Goal: Task Accomplishment & Management: Manage account settings

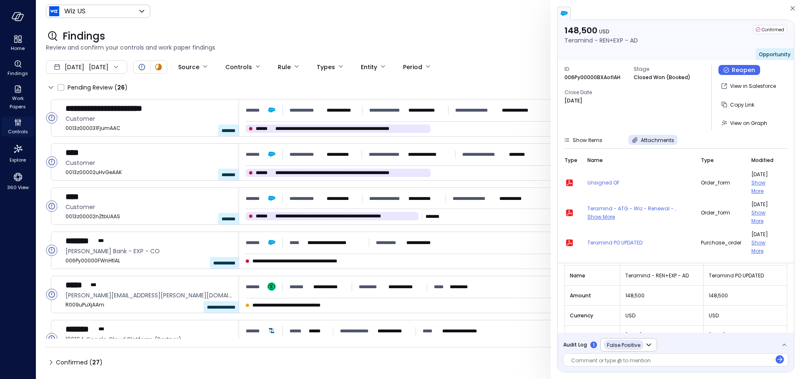
scroll to position [98, 0]
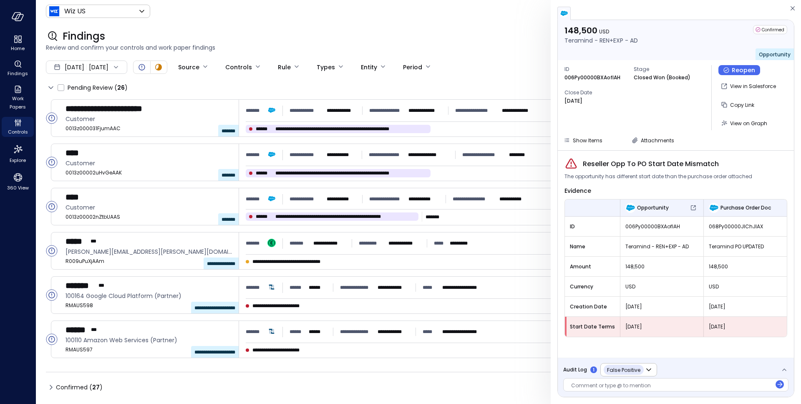
drag, startPoint x: 656, startPoint y: 328, endPoint x: 622, endPoint y: 328, distance: 33.8
click at [625, 328] on span "Aug 19, 2025" at bounding box center [661, 326] width 73 height 8
drag, startPoint x: 445, startPoint y: 17, endPoint x: 474, endPoint y: 13, distance: 29.5
click at [445, 17] on div "Wiz US ****** ​ D" at bounding box center [418, 11] width 745 height 16
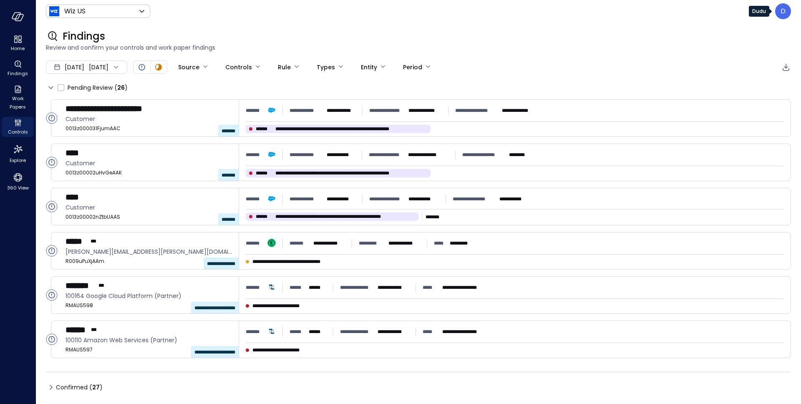
click at [780, 10] on p "D" at bounding box center [782, 11] width 5 height 10
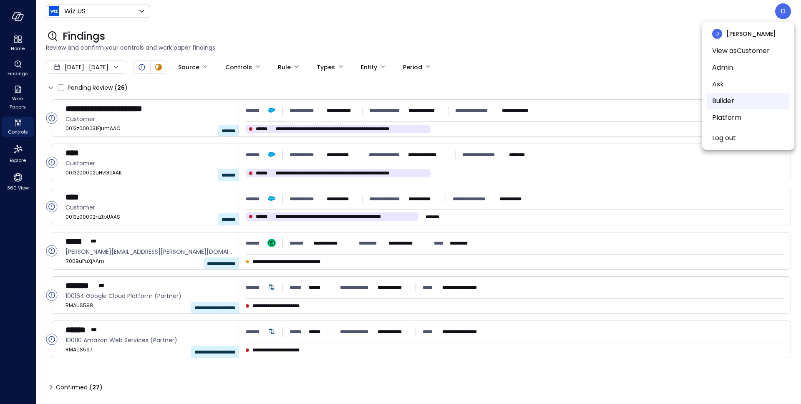
click at [721, 102] on li "Builder" at bounding box center [748, 101] width 82 height 17
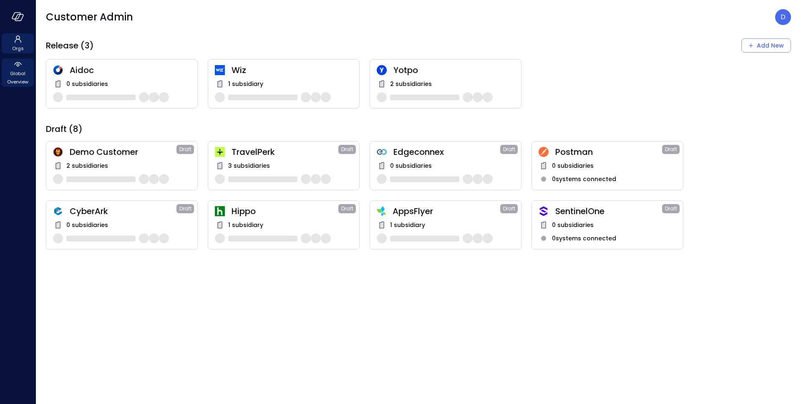
click at [8, 75] on span "Global Overview" at bounding box center [17, 77] width 25 height 17
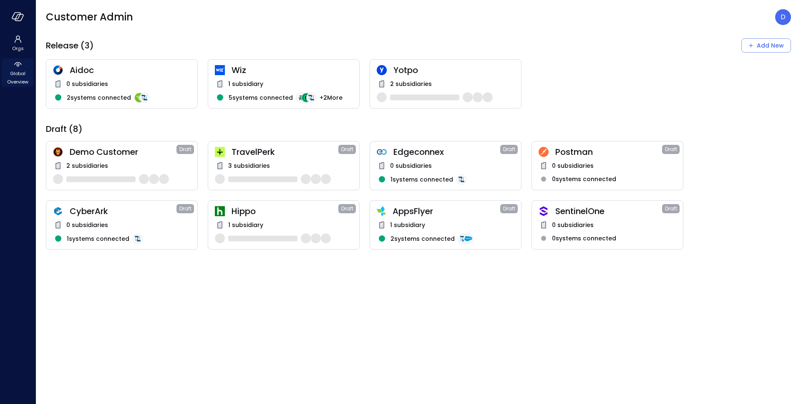
click at [12, 77] on span "Global Overview" at bounding box center [17, 77] width 25 height 17
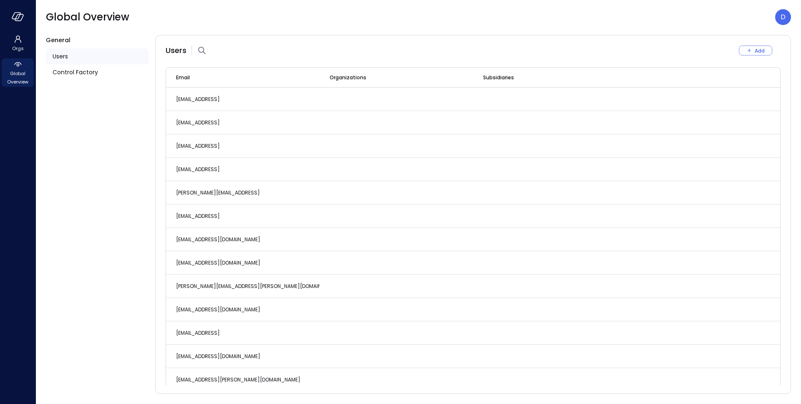
click at [54, 58] on span "Users" at bounding box center [60, 56] width 15 height 9
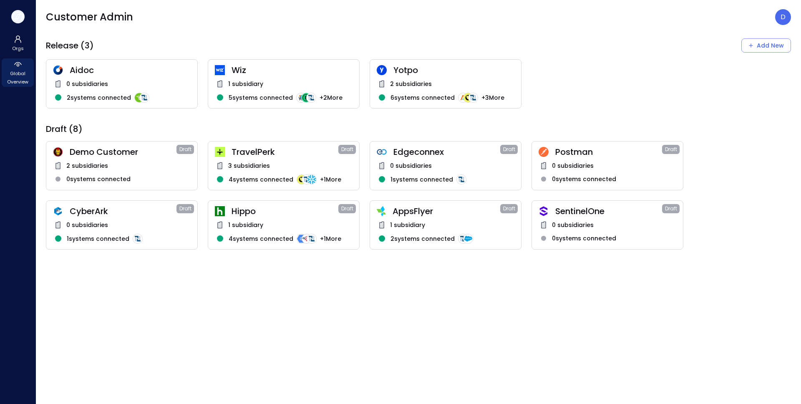
click at [13, 13] on icon "button" at bounding box center [18, 16] width 13 height 9
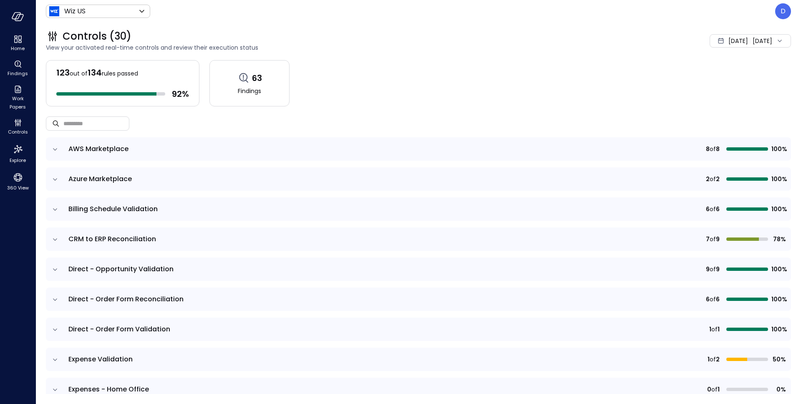
click at [634, 106] on div "123 out of 134 rules passed 92 % 63 Findings ​ ​ AWS Marketplace 8 of 8 100% Az…" at bounding box center [418, 227] width 745 height 334
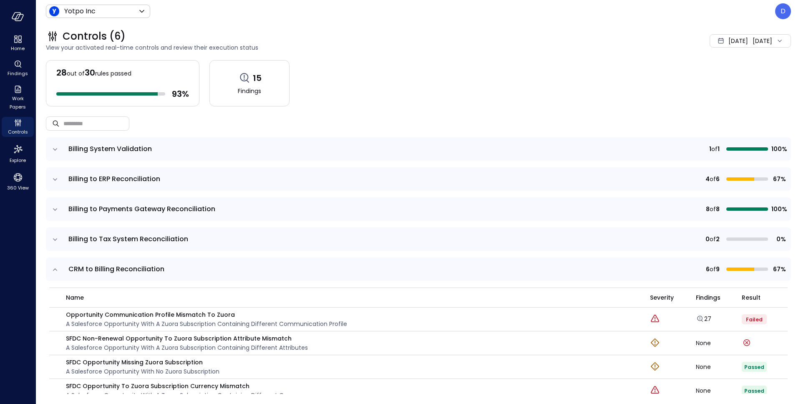
scroll to position [163, 0]
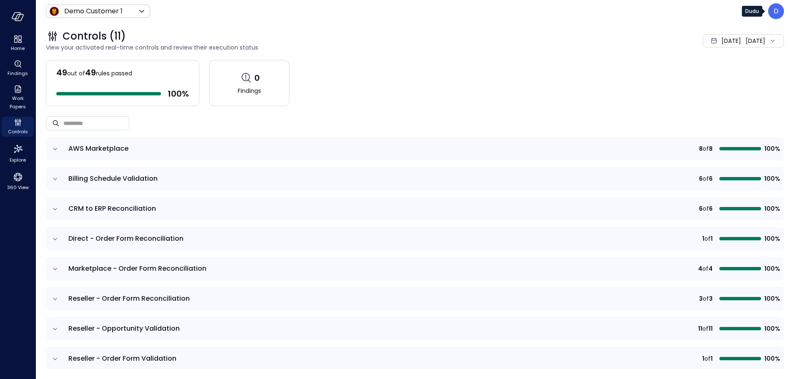
click at [779, 12] on div "D" at bounding box center [776, 11] width 16 height 16
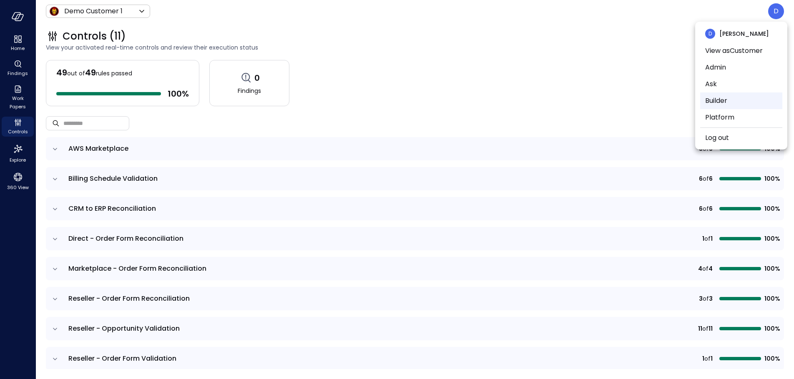
click at [716, 103] on li "Builder" at bounding box center [741, 101] width 82 height 17
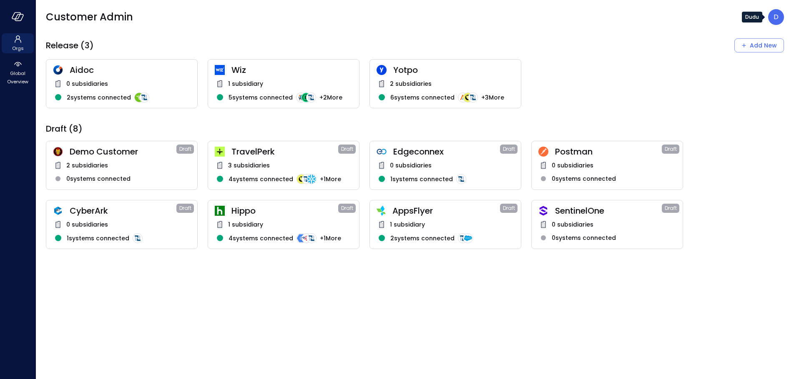
click at [778, 18] on p "D" at bounding box center [776, 17] width 5 height 10
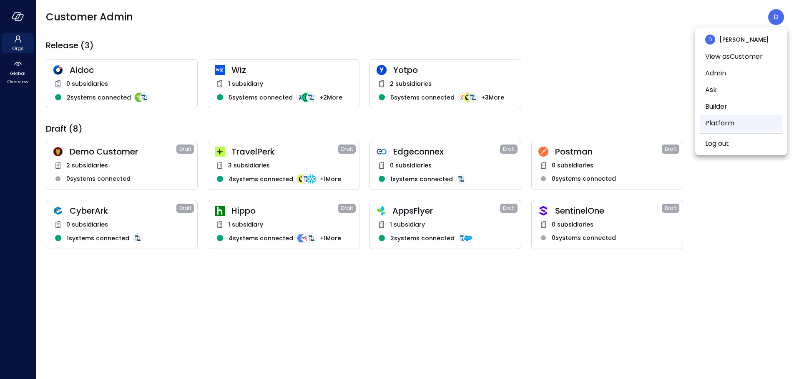
click at [716, 129] on li "Platform" at bounding box center [741, 123] width 82 height 17
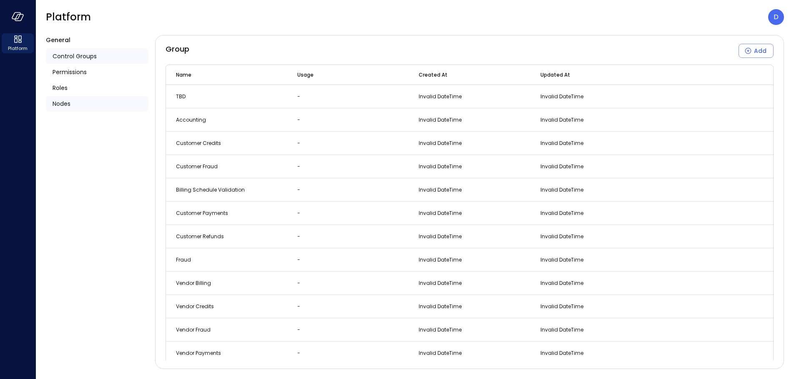
click at [75, 104] on div "Nodes" at bounding box center [97, 104] width 103 height 16
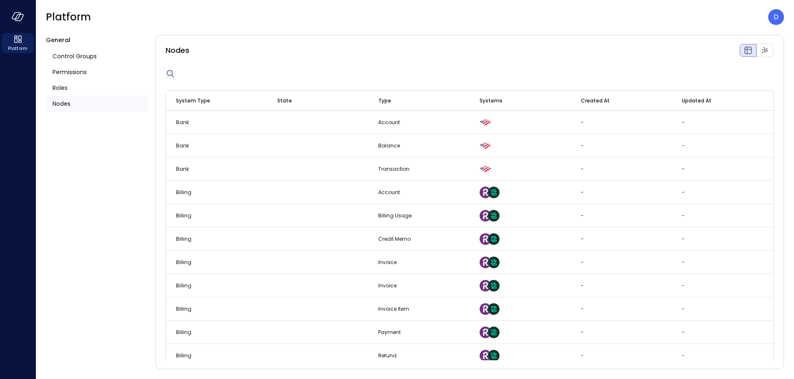
click at [169, 75] on icon "button" at bounding box center [171, 74] width 10 height 10
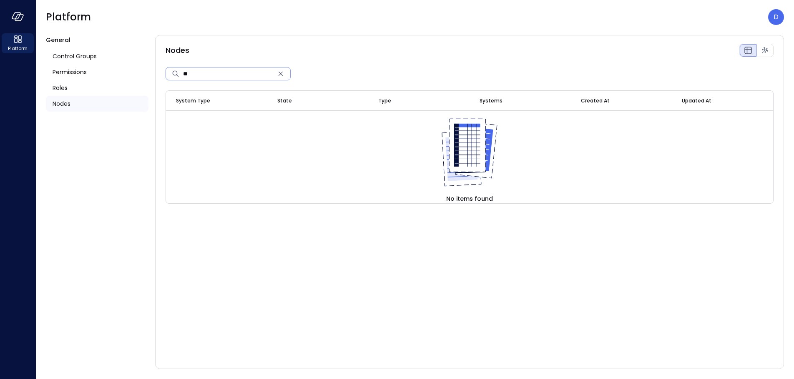
type input "*"
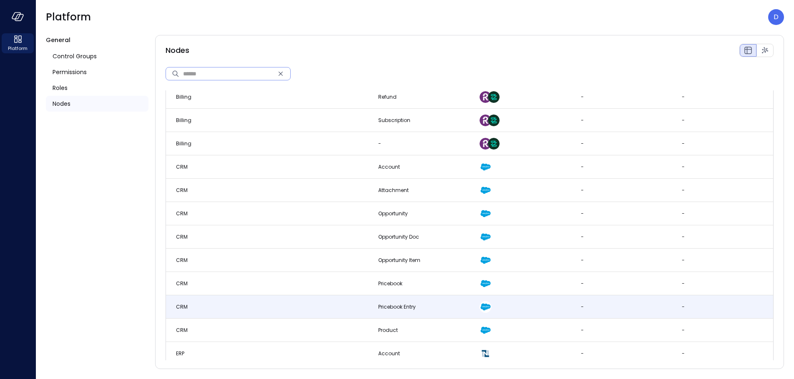
scroll to position [279, 0]
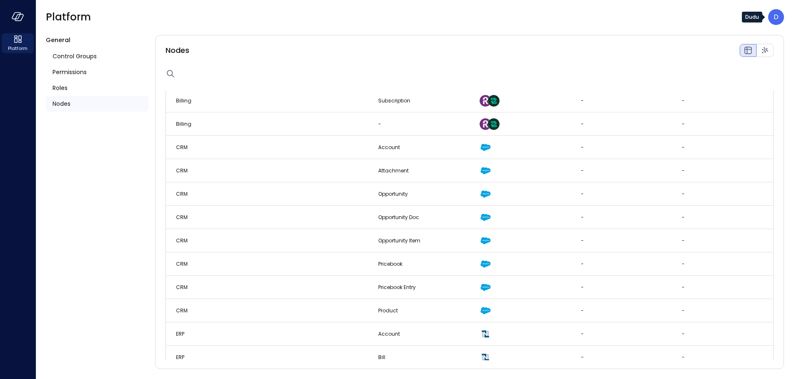
click at [775, 18] on p "D" at bounding box center [776, 17] width 5 height 10
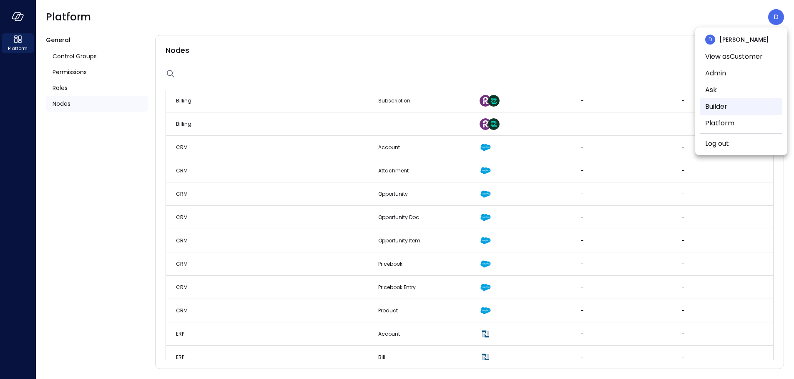
click at [714, 110] on li "Builder" at bounding box center [741, 106] width 82 height 17
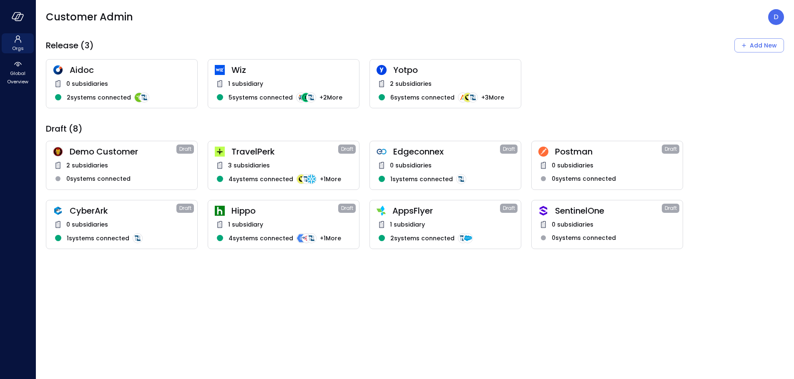
click at [413, 220] on span "1 subsidiary" at bounding box center [407, 224] width 35 height 9
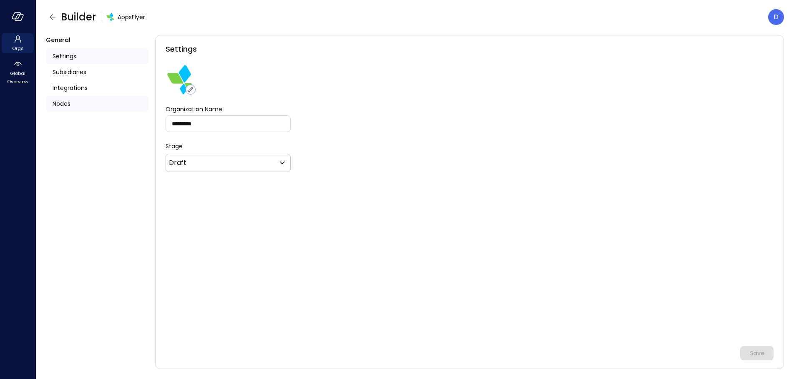
click at [77, 110] on div "Nodes" at bounding box center [97, 104] width 103 height 16
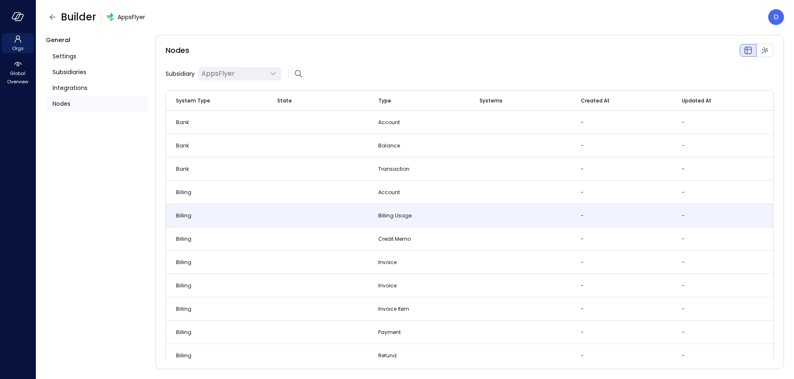
scroll to position [245, 0]
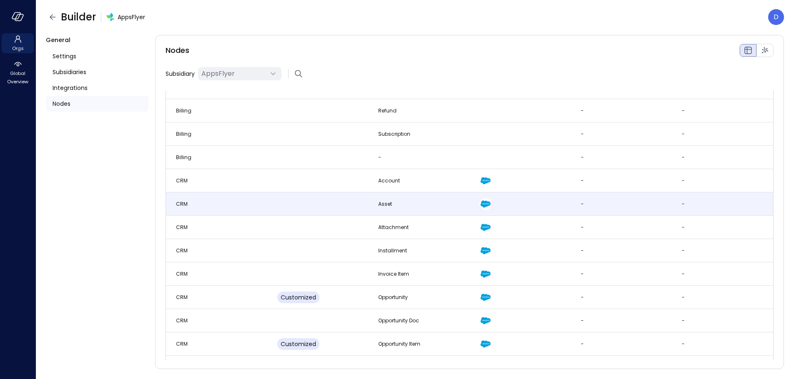
click at [234, 209] on td "CRM" at bounding box center [216, 204] width 101 height 23
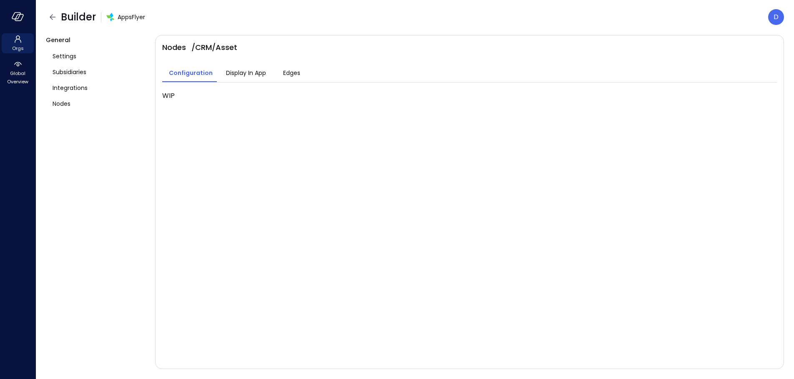
click at [232, 63] on div "Configuration Display In App Edges" at bounding box center [469, 67] width 615 height 29
click at [235, 70] on span "Display In App" at bounding box center [246, 72] width 40 height 9
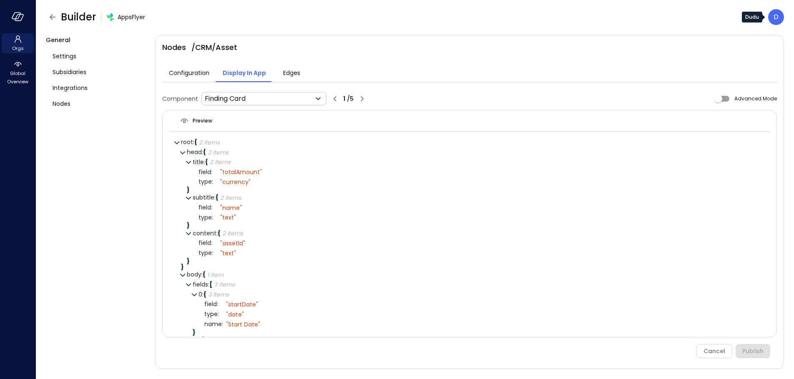
click at [771, 18] on div "D" at bounding box center [776, 17] width 16 height 16
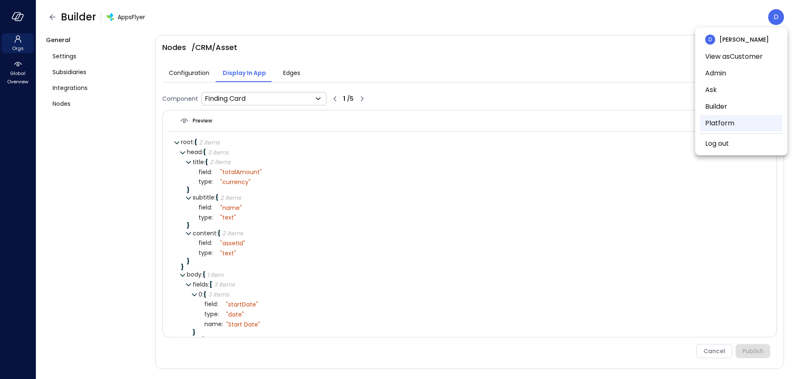
click at [719, 125] on li "Platform" at bounding box center [741, 123] width 82 height 17
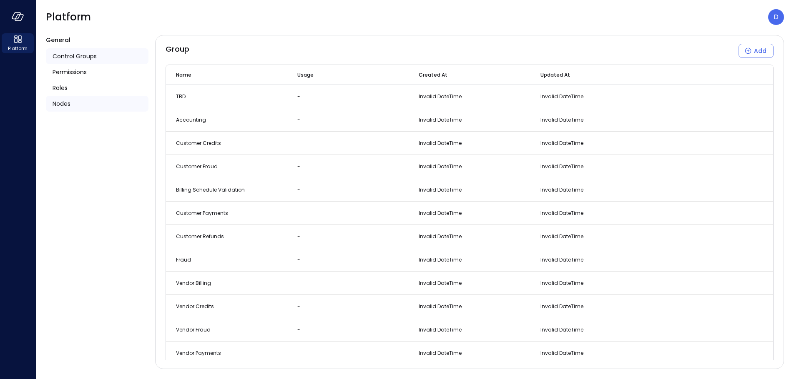
click at [68, 103] on span "Nodes" at bounding box center [62, 103] width 18 height 9
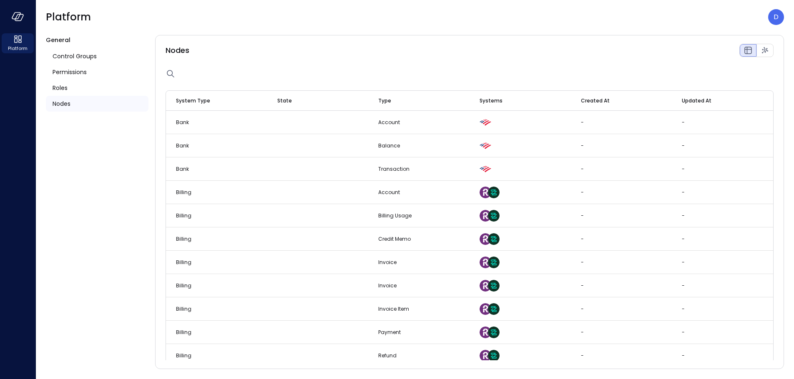
click at [65, 102] on span "Nodes" at bounding box center [62, 103] width 18 height 9
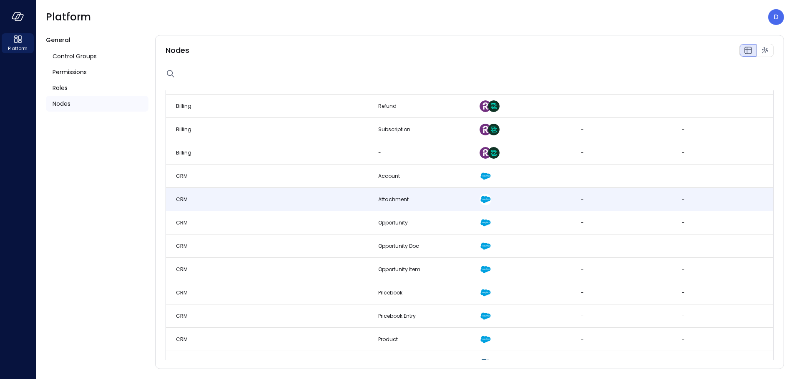
scroll to position [286, 0]
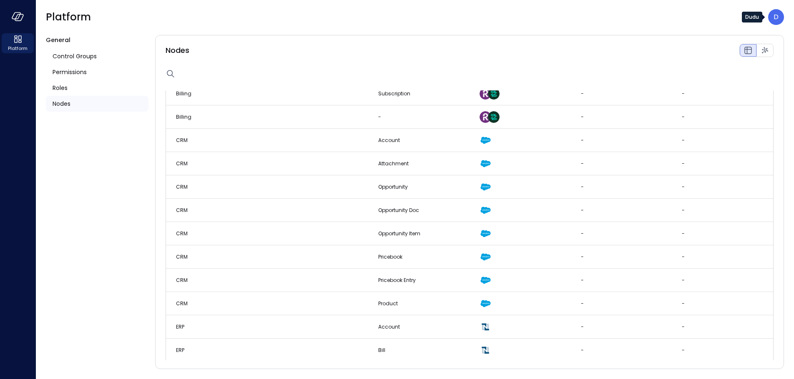
click at [773, 18] on div "D" at bounding box center [776, 17] width 16 height 16
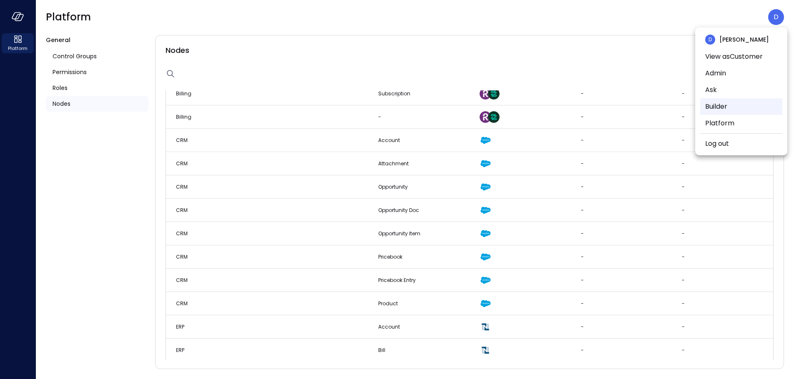
click at [721, 107] on li "Builder" at bounding box center [741, 106] width 82 height 17
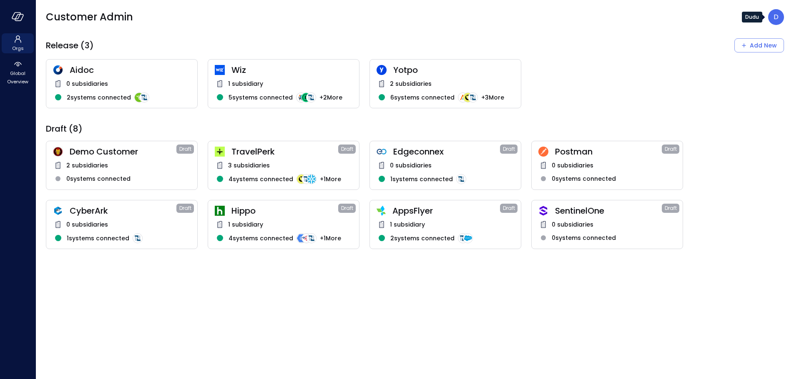
click at [776, 20] on p "D" at bounding box center [776, 17] width 5 height 10
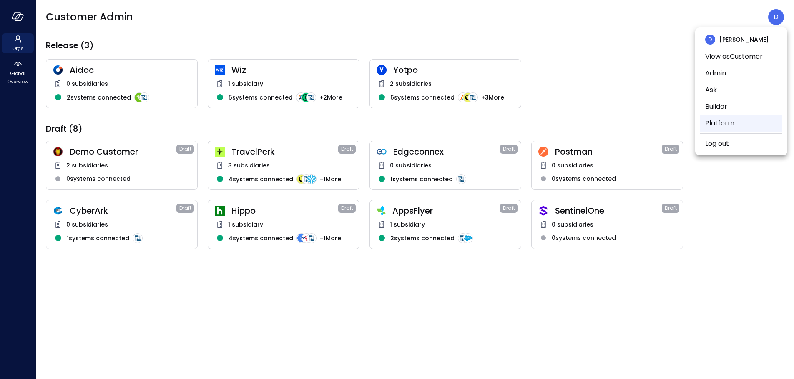
click at [722, 121] on li "Platform" at bounding box center [741, 123] width 82 height 17
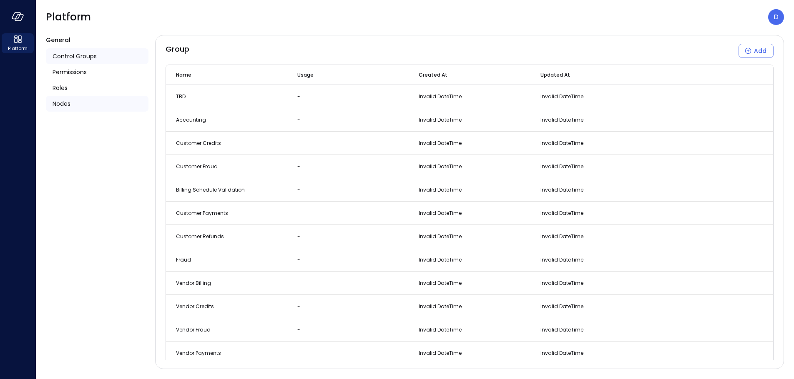
click at [60, 103] on span "Nodes" at bounding box center [62, 103] width 18 height 9
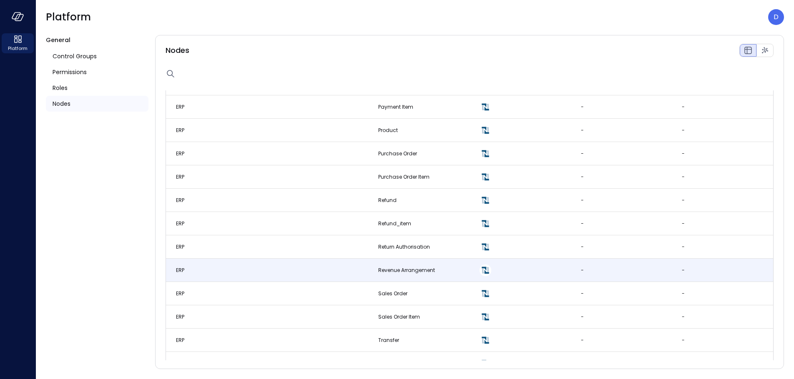
scroll to position [1455, 0]
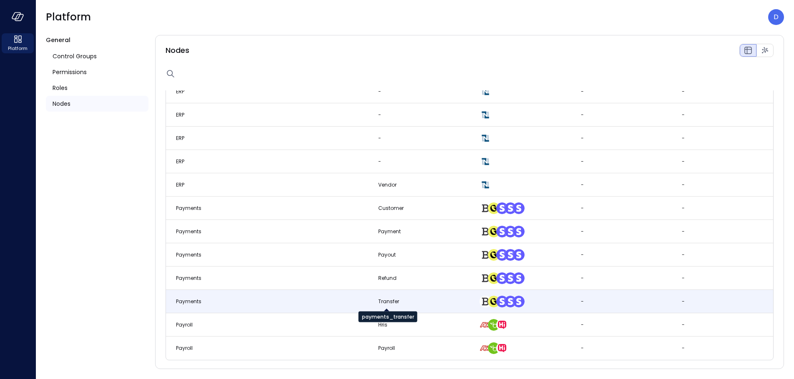
click at [382, 301] on div "Transfer" at bounding box center [388, 302] width 21 height 8
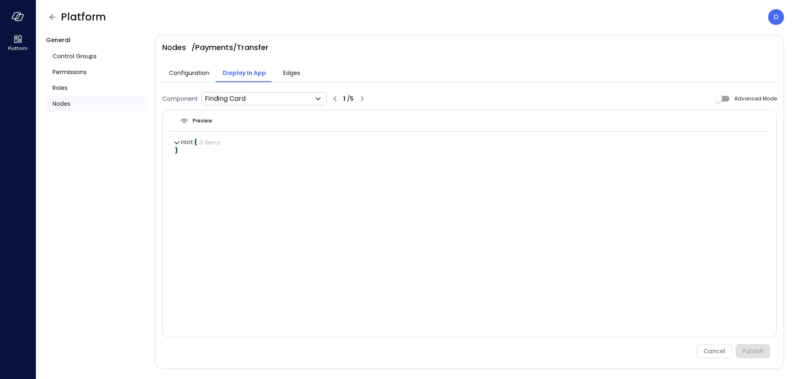
click at [58, 105] on span "Nodes" at bounding box center [62, 103] width 18 height 9
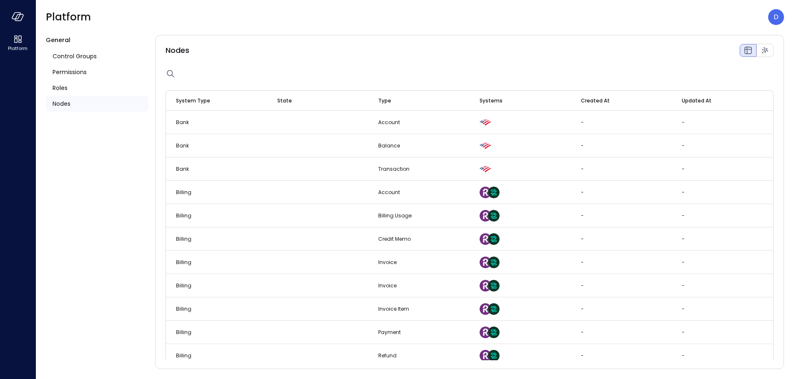
click at [58, 105] on span "Nodes" at bounding box center [62, 103] width 18 height 9
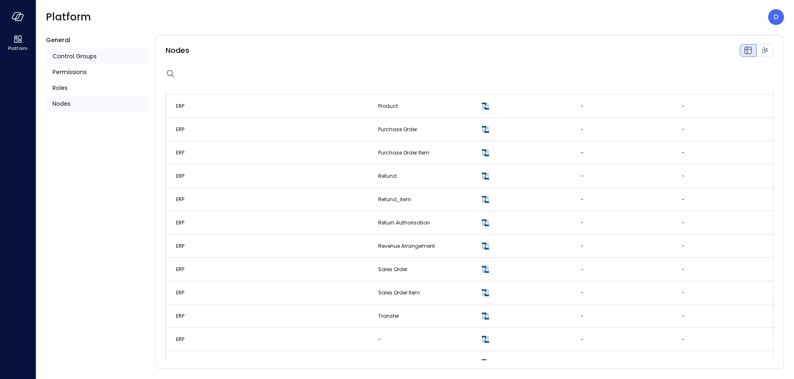
scroll to position [1137, 0]
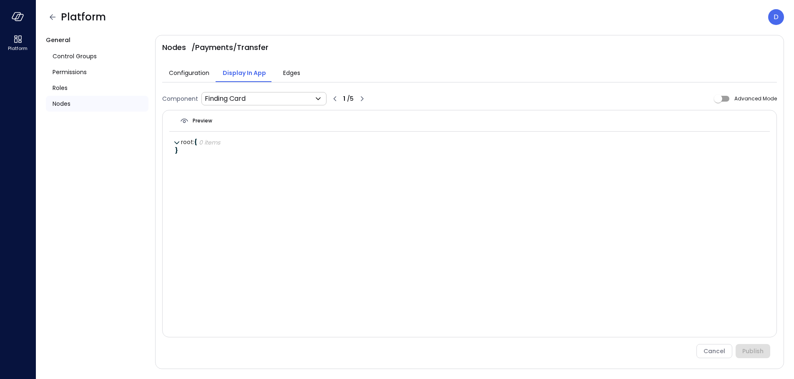
click at [74, 105] on div "Nodes" at bounding box center [97, 104] width 103 height 16
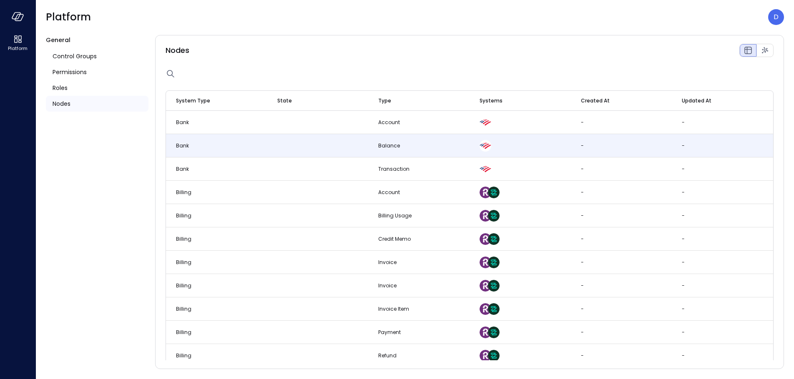
click at [249, 142] on td "Bank" at bounding box center [216, 145] width 101 height 23
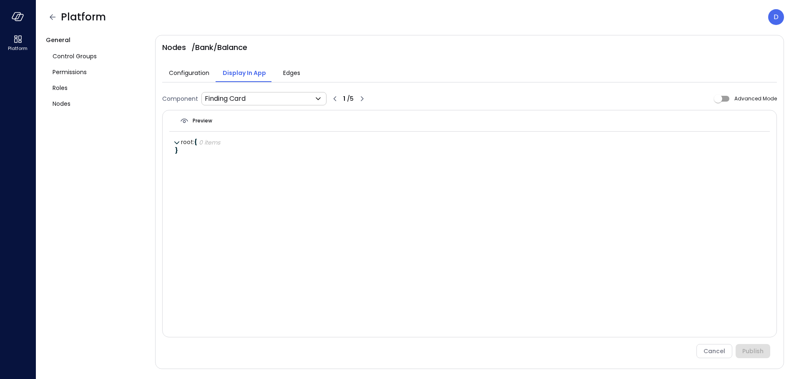
click at [781, 15] on div "D" at bounding box center [776, 17] width 16 height 16
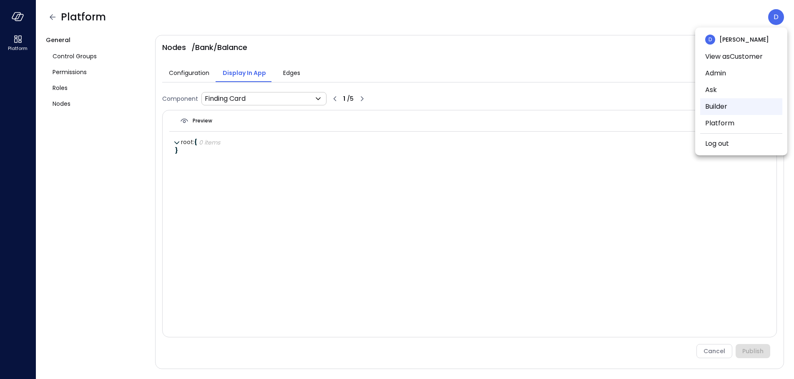
click at [715, 108] on li "Builder" at bounding box center [741, 106] width 82 height 17
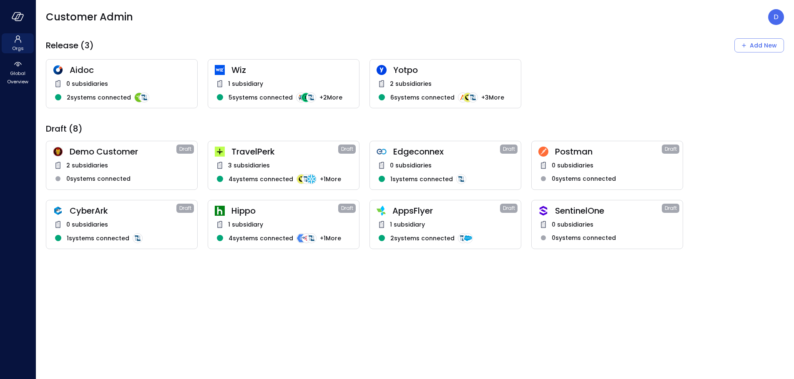
click at [256, 224] on span "1 subsidiary" at bounding box center [245, 224] width 35 height 9
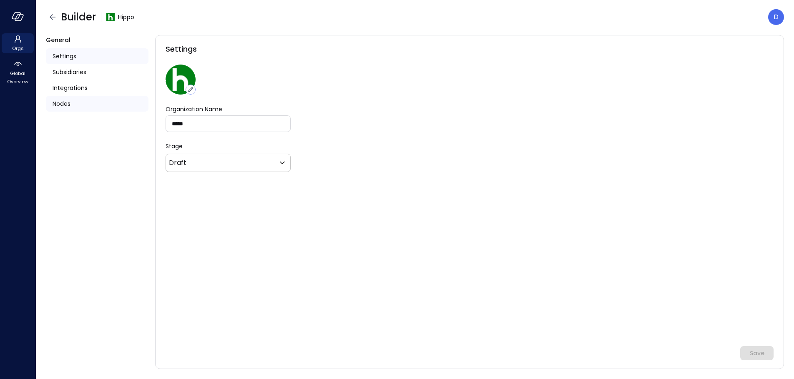
click at [76, 106] on div "Nodes" at bounding box center [97, 104] width 103 height 16
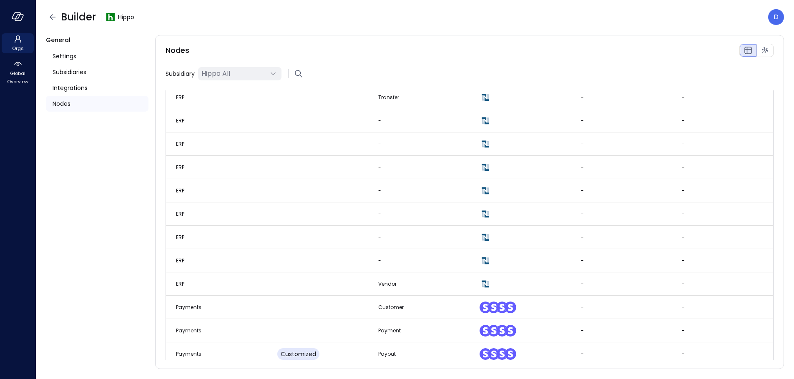
scroll to position [1549, 0]
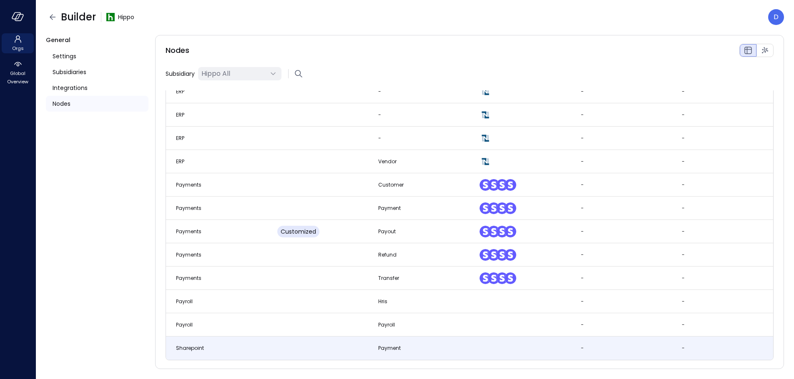
click at [275, 351] on td at bounding box center [317, 348] width 101 height 23
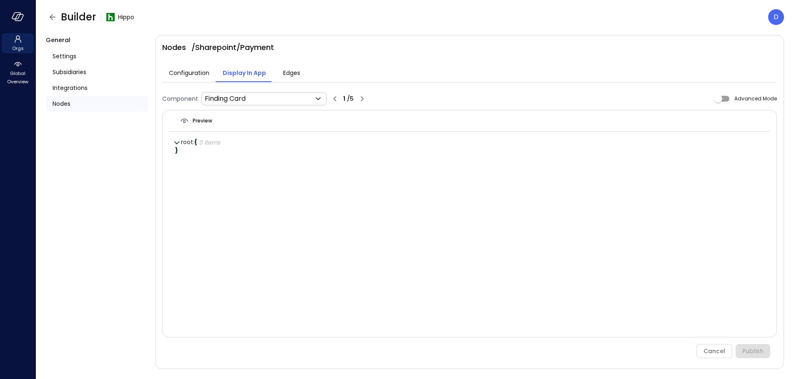
click at [77, 101] on div "Nodes" at bounding box center [97, 104] width 103 height 16
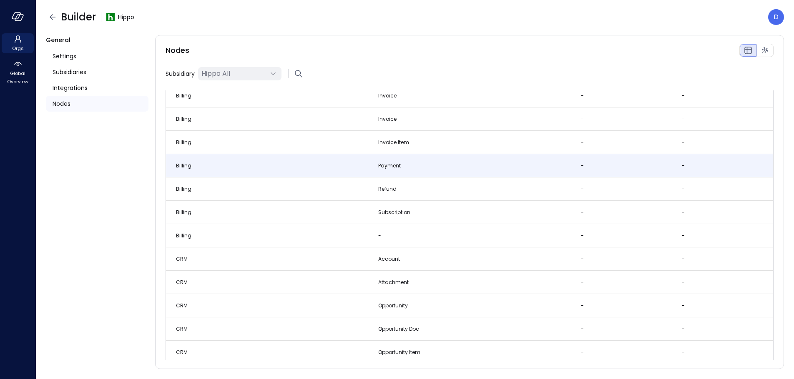
scroll to position [237, 0]
click at [350, 165] on td at bounding box center [317, 165] width 101 height 23
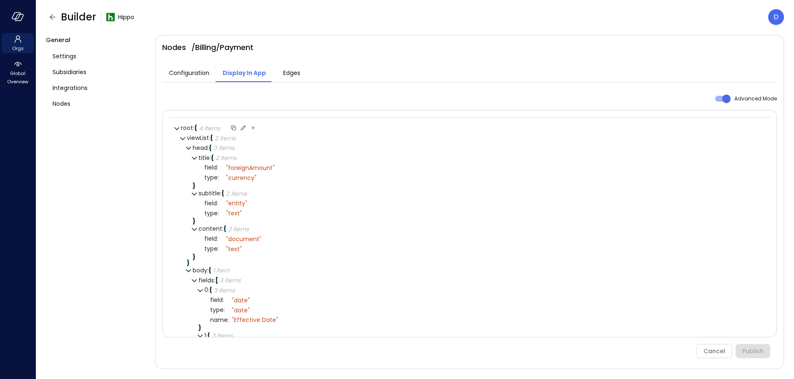
click at [245, 128] on icon at bounding box center [243, 128] width 8 height 8
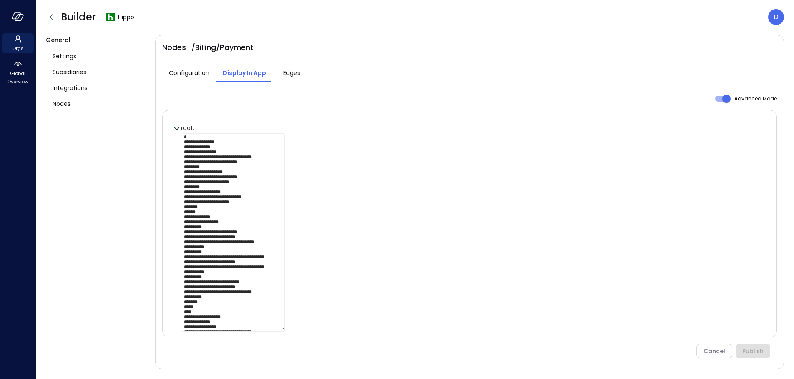
click at [262, 160] on textarea at bounding box center [233, 232] width 104 height 198
click at [595, 235] on div at bounding box center [472, 239] width 583 height 213
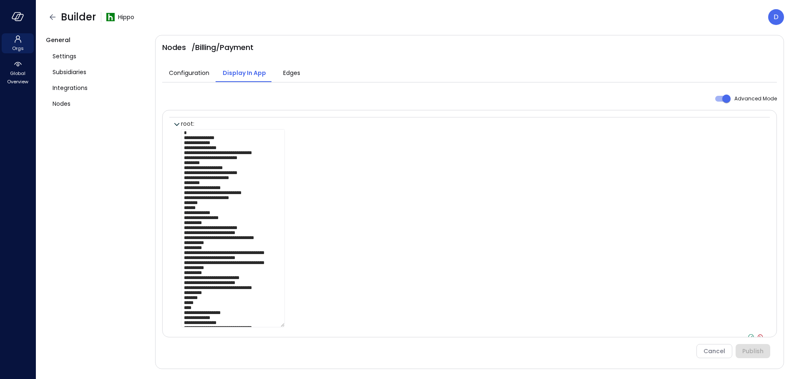
scroll to position [6, 0]
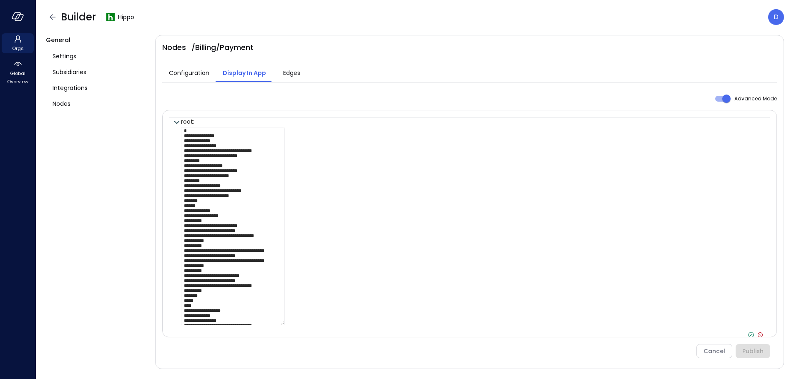
click at [756, 336] on icon at bounding box center [760, 336] width 8 height 8
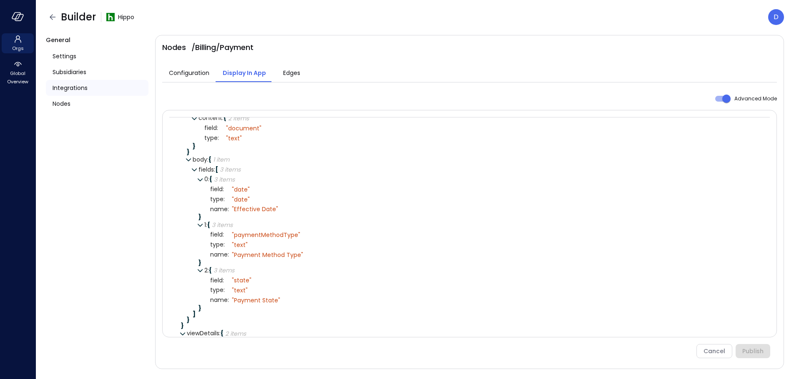
scroll to position [114, 0]
click at [59, 100] on span "Nodes" at bounding box center [62, 103] width 18 height 9
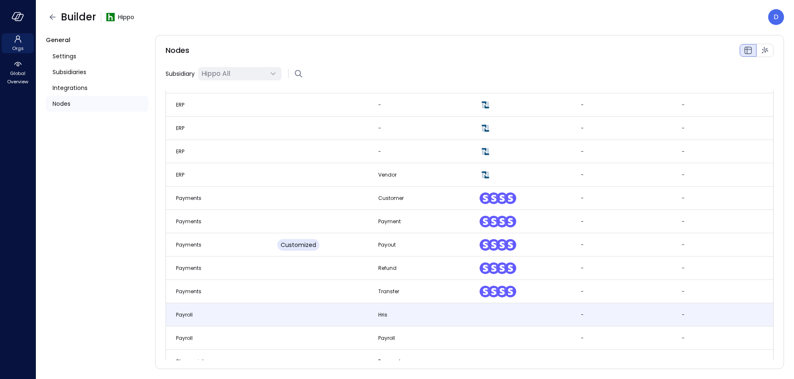
scroll to position [1549, 0]
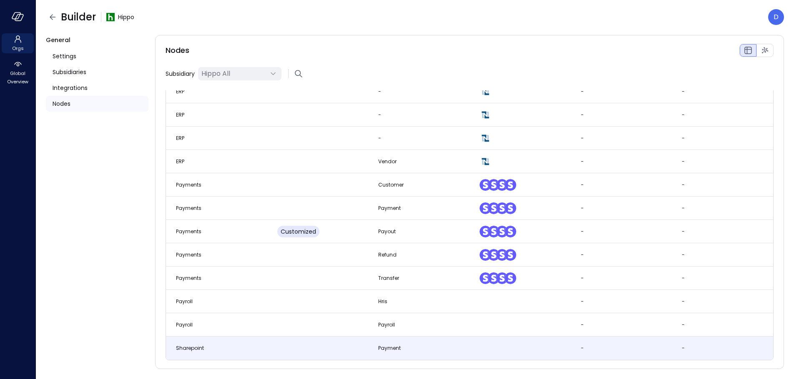
click at [298, 360] on td at bounding box center [317, 348] width 101 height 23
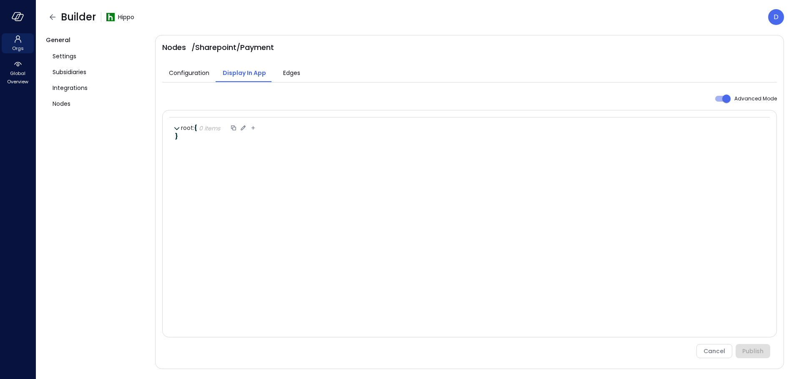
click at [246, 127] on icon at bounding box center [243, 128] width 8 height 8
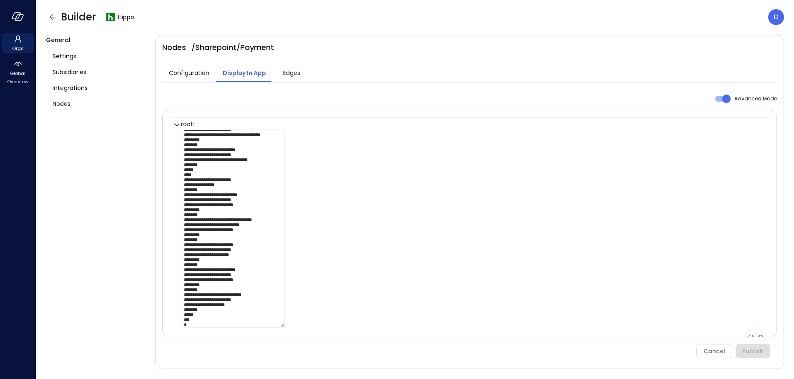
scroll to position [6, 0]
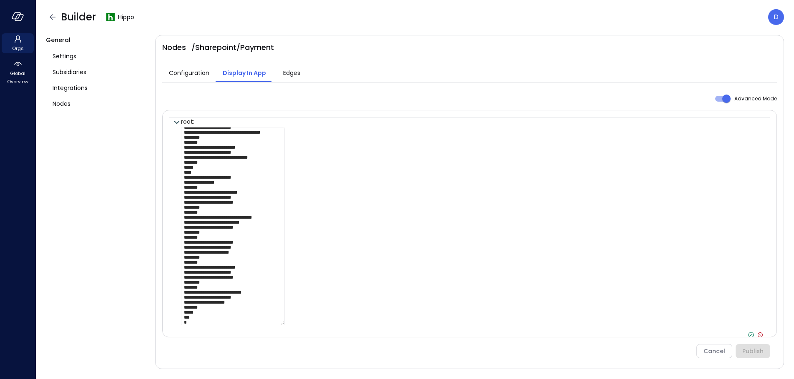
type textarea "**********"
click at [747, 334] on icon at bounding box center [751, 336] width 8 height 8
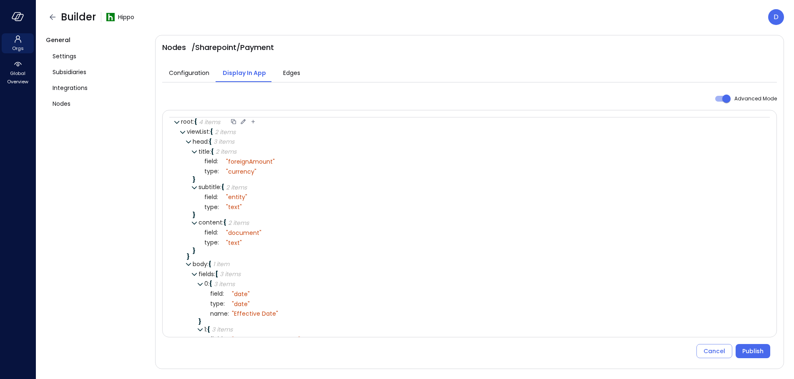
scroll to position [0, 0]
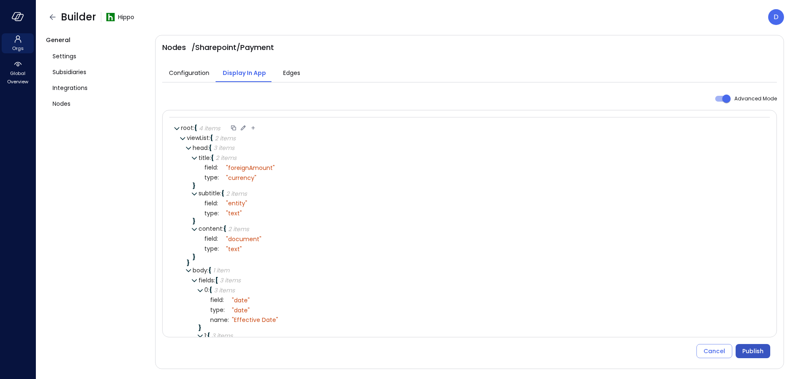
click at [754, 350] on div "Publish" at bounding box center [752, 352] width 21 height 10
click at [243, 127] on icon at bounding box center [243, 128] width 8 height 8
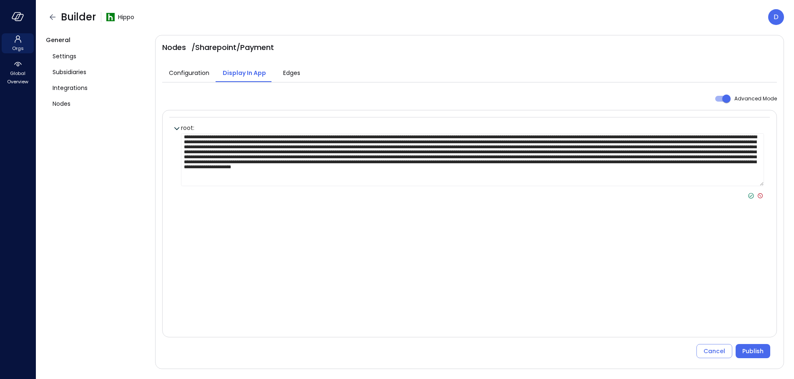
scroll to position [7, 0]
type textarea "**********"
click at [752, 194] on icon at bounding box center [751, 196] width 8 height 8
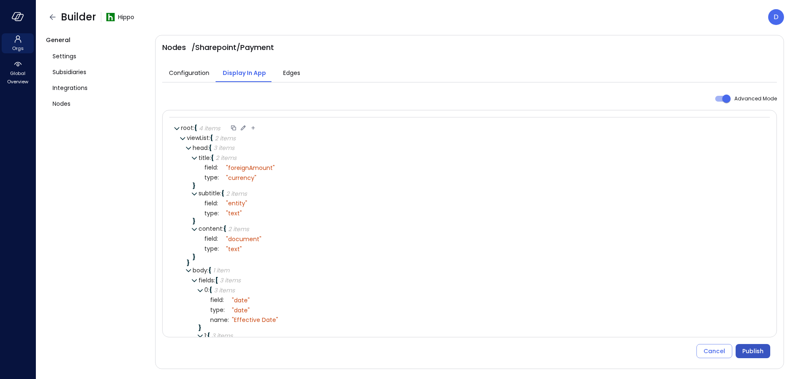
click at [748, 352] on div "Publish" at bounding box center [752, 352] width 21 height 10
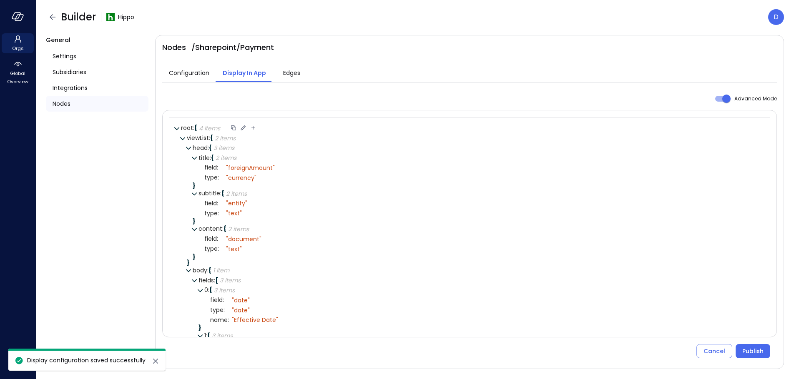
click at [61, 106] on span "Nodes" at bounding box center [62, 103] width 18 height 9
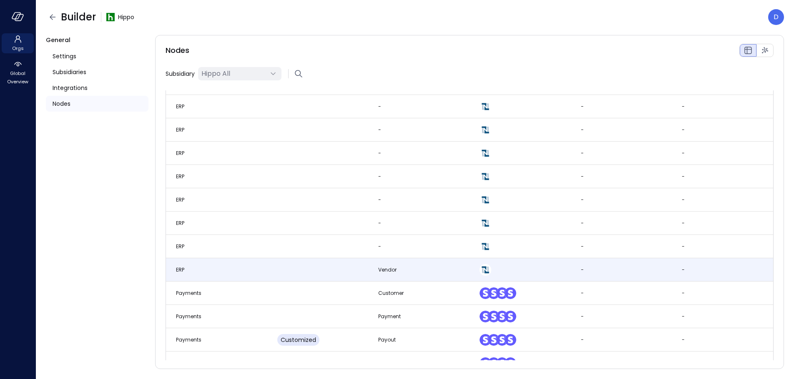
scroll to position [1549, 0]
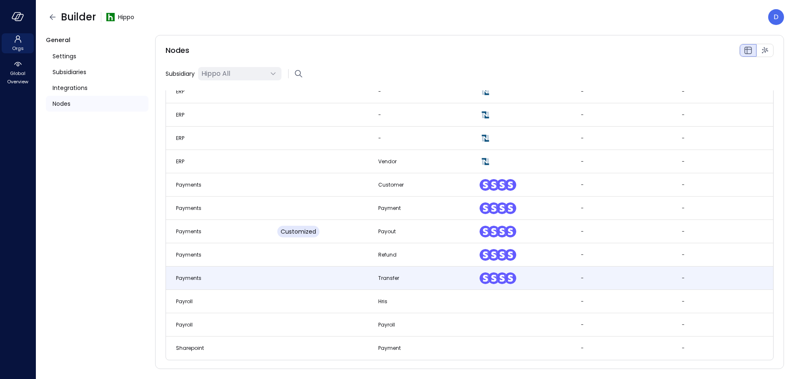
click at [263, 276] on td "Payments" at bounding box center [216, 278] width 101 height 23
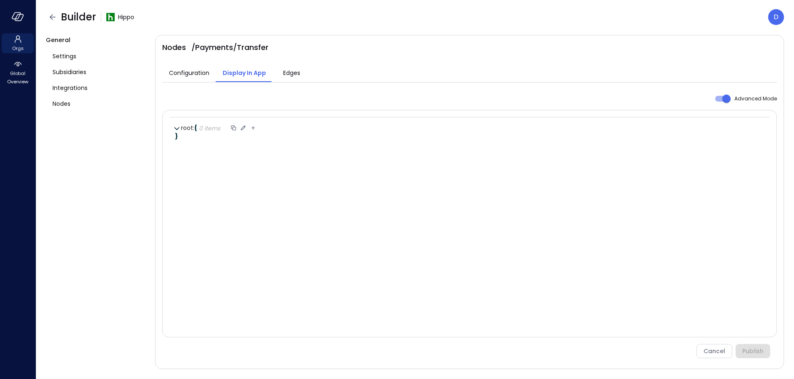
click at [243, 128] on icon at bounding box center [243, 128] width 8 height 8
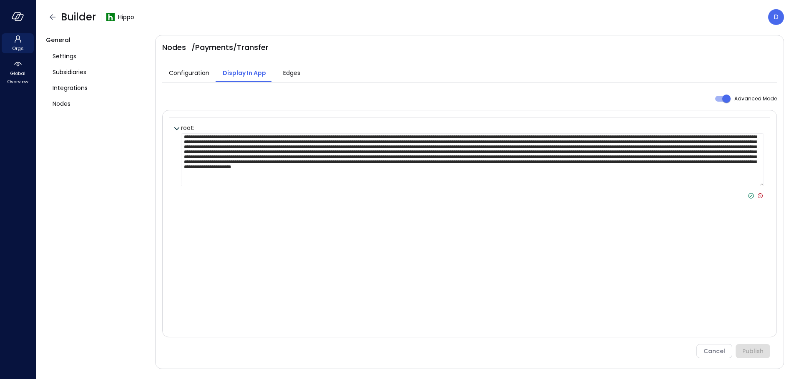
type textarea "**********"
click at [749, 196] on icon at bounding box center [751, 196] width 8 height 8
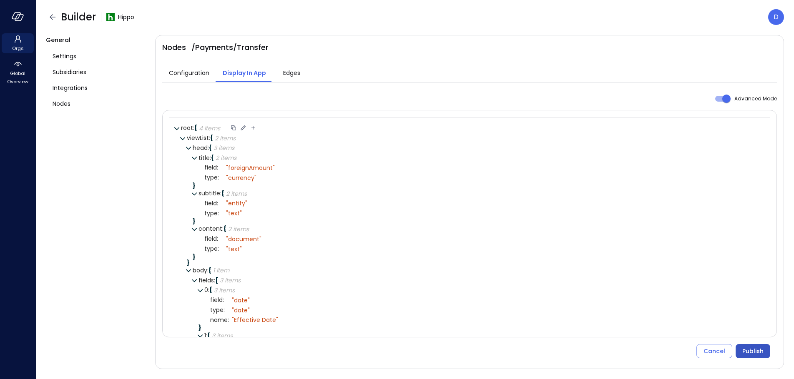
click at [751, 351] on div "Publish" at bounding box center [752, 352] width 21 height 10
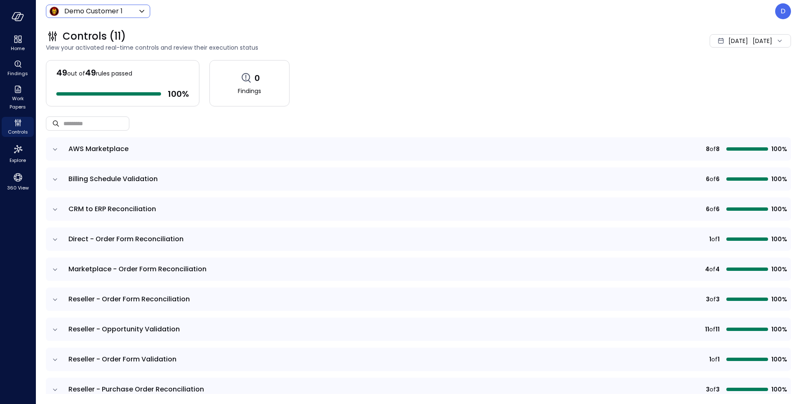
click at [95, 13] on body "Home Findings Work Papers Controls Explore 360 View Demo Customer 1 ***** ​ D C…" at bounding box center [400, 202] width 801 height 404
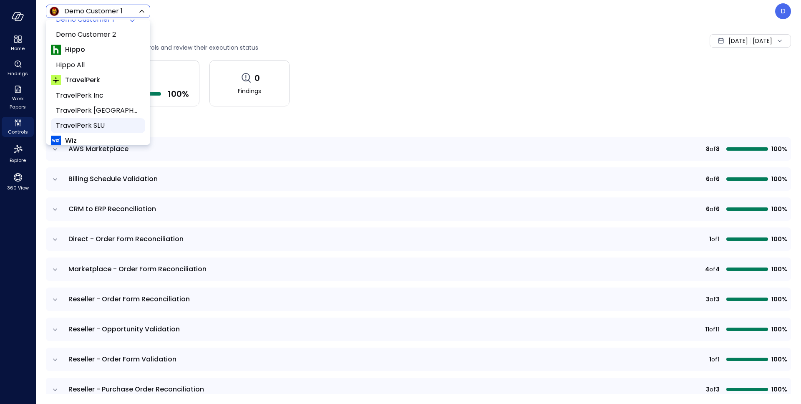
scroll to position [50, 0]
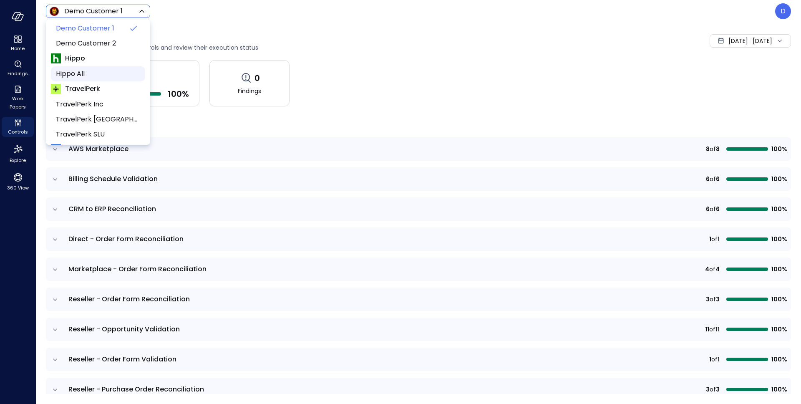
click at [84, 69] on span "Hippo All" at bounding box center [97, 74] width 83 height 10
type input "*******"
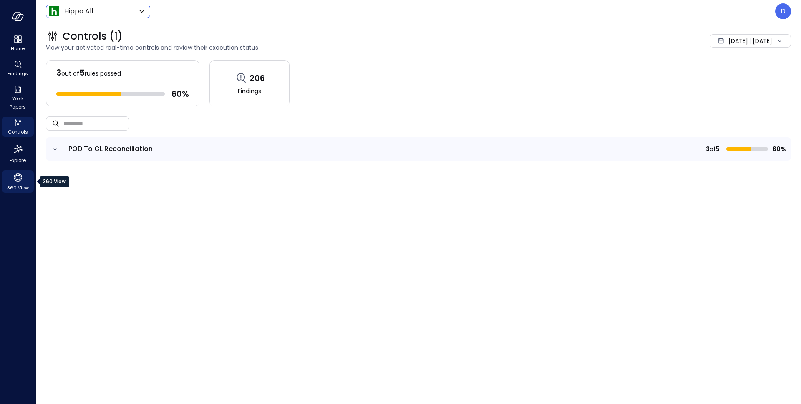
click at [18, 183] on icon "360 View" at bounding box center [18, 177] width 13 height 13
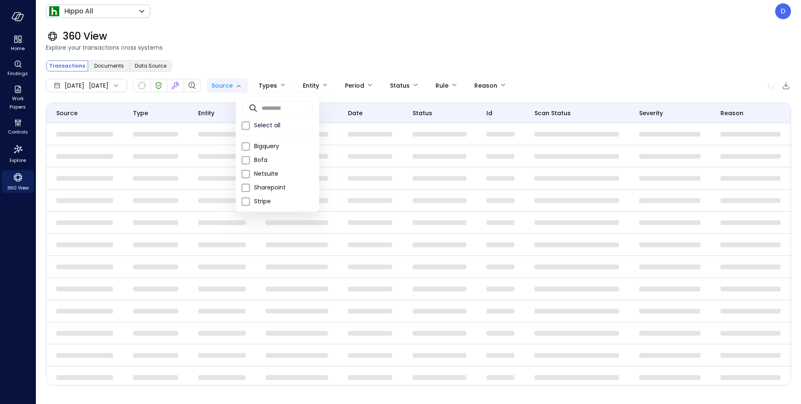
click at [249, 86] on body "Home Findings Work Papers Controls Explore 360 View Hippo All ******* ​ D 360 V…" at bounding box center [400, 202] width 801 height 404
click at [264, 186] on span "Sharepoint" at bounding box center [283, 187] width 58 height 9
type input "**********"
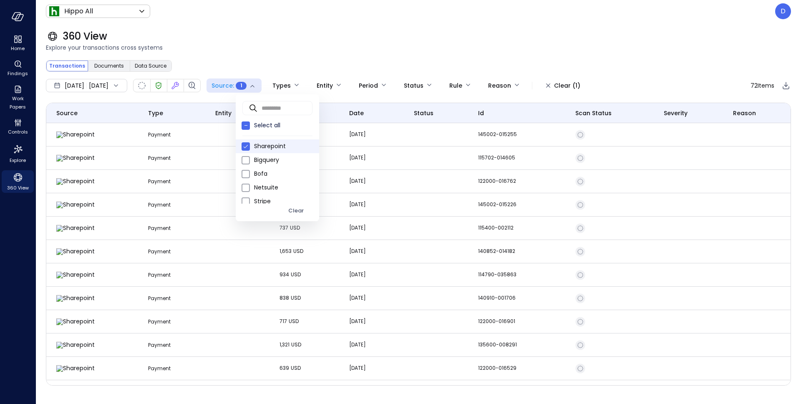
click at [303, 53] on div at bounding box center [400, 202] width 801 height 404
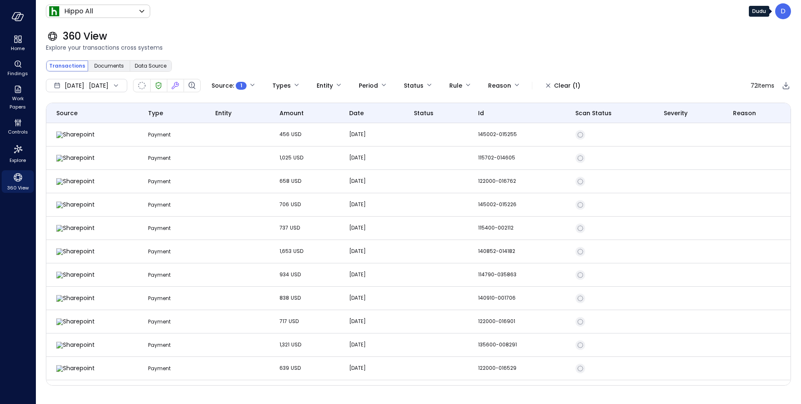
click at [779, 9] on div "D" at bounding box center [783, 11] width 16 height 16
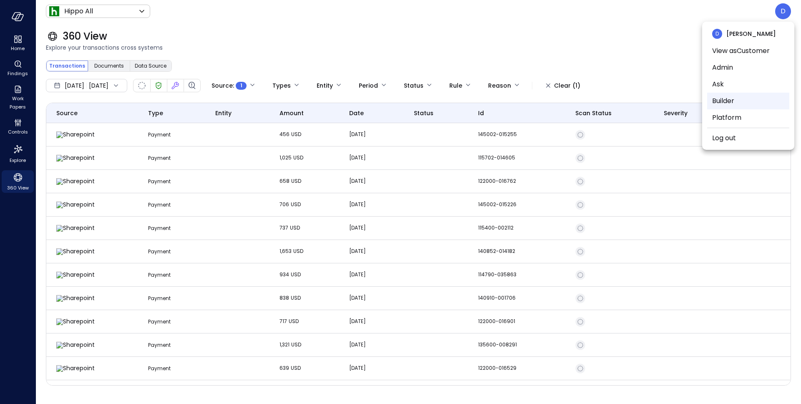
click at [723, 98] on li "Builder" at bounding box center [748, 101] width 82 height 17
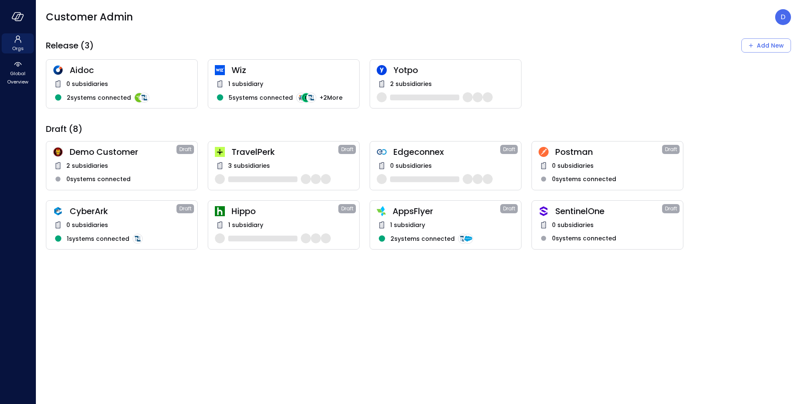
click at [255, 222] on span "1 subsidiary" at bounding box center [245, 224] width 35 height 9
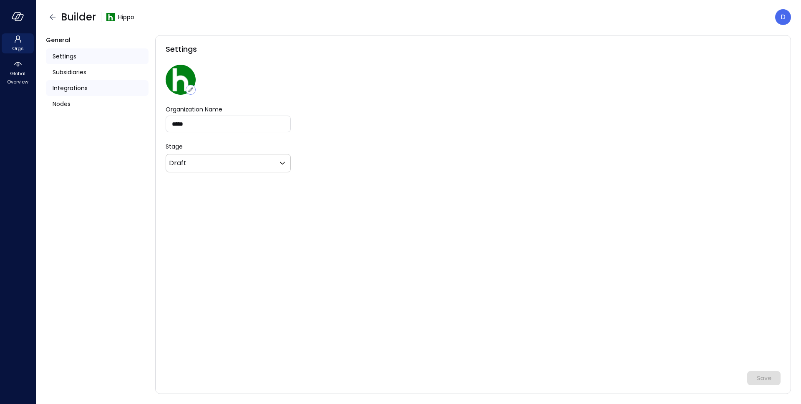
click at [79, 82] on div "Integrations" at bounding box center [97, 88] width 103 height 16
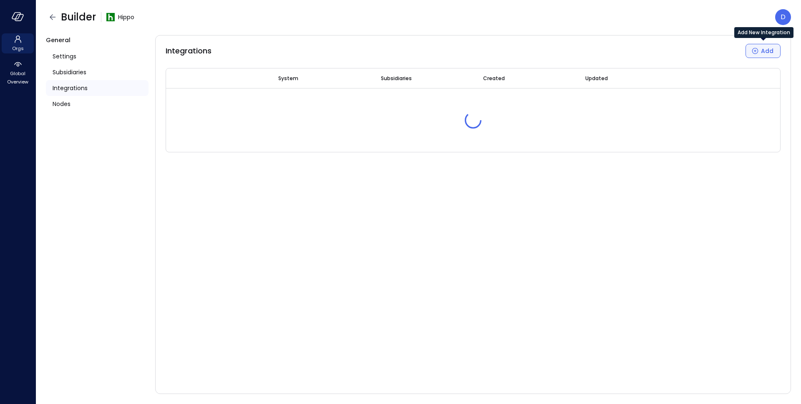
click at [762, 51] on div "Add" at bounding box center [767, 51] width 13 height 10
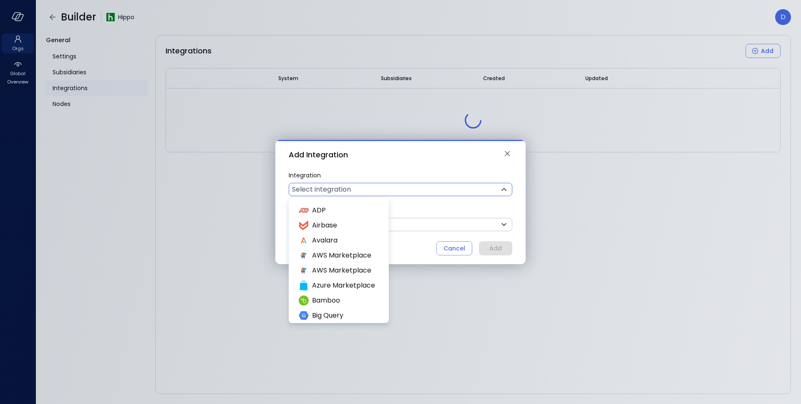
click at [331, 189] on body "Orgs Global Overview Builder Hippo D General Settings Subsidiaries Integrations…" at bounding box center [400, 202] width 801 height 404
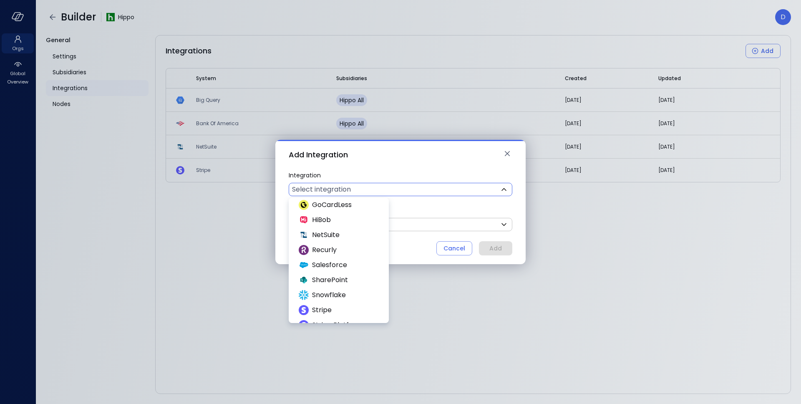
scroll to position [224, 0]
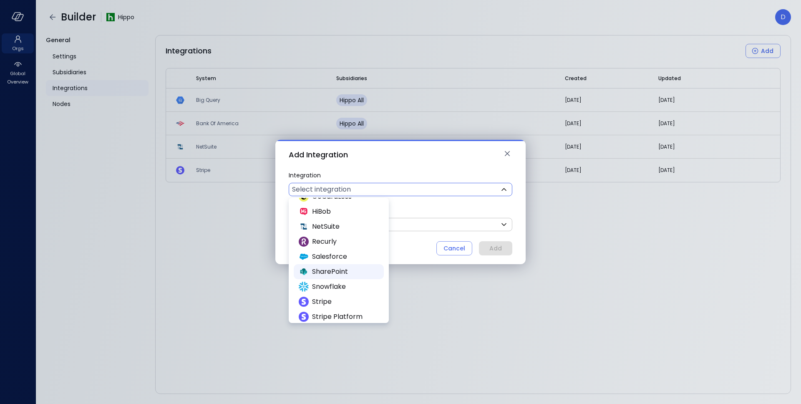
click at [347, 268] on span "SharePoint" at bounding box center [344, 271] width 65 height 10
type input "**********"
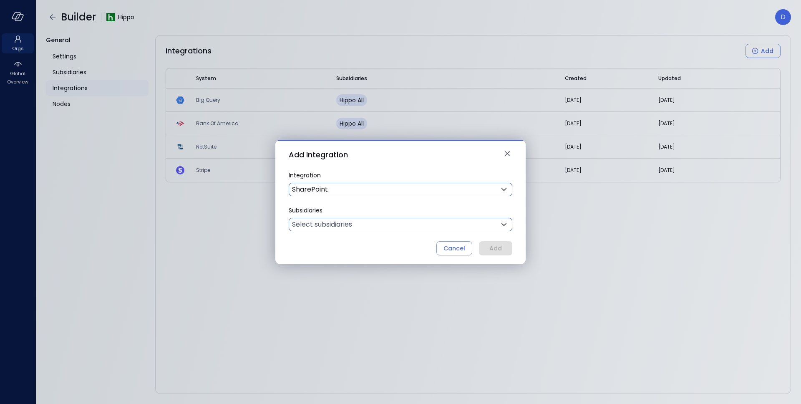
click at [376, 226] on body "**********" at bounding box center [400, 202] width 801 height 404
click at [357, 257] on span "Hippo All" at bounding box center [344, 262] width 65 height 10
type input "***"
click at [510, 243] on div at bounding box center [400, 202] width 801 height 404
click at [497, 249] on div "Add" at bounding box center [495, 248] width 13 height 10
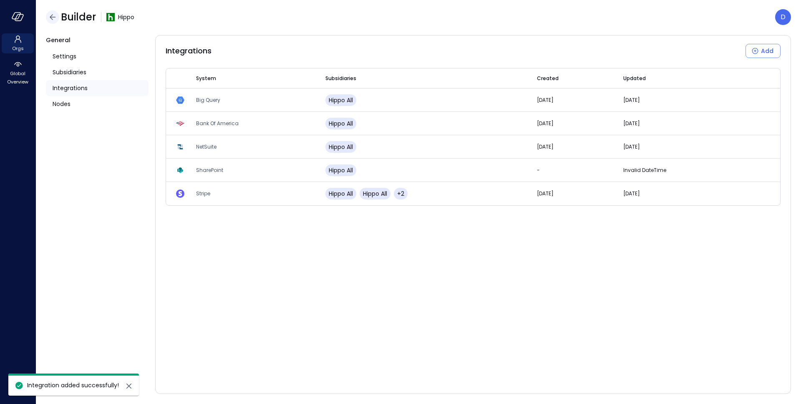
click at [54, 15] on icon "button" at bounding box center [53, 17] width 10 height 10
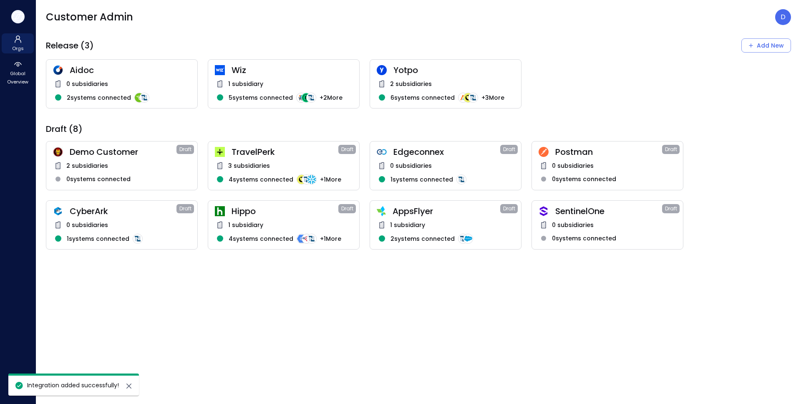
click at [19, 15] on icon "button" at bounding box center [18, 16] width 13 height 9
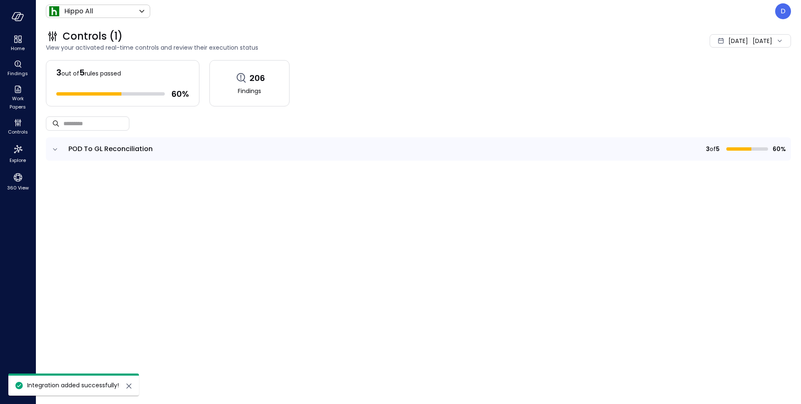
click at [22, 194] on div "Home Findings Work Papers Controls Explore 360 View" at bounding box center [18, 202] width 36 height 404
click at [20, 187] on span "360 View" at bounding box center [18, 187] width 22 height 8
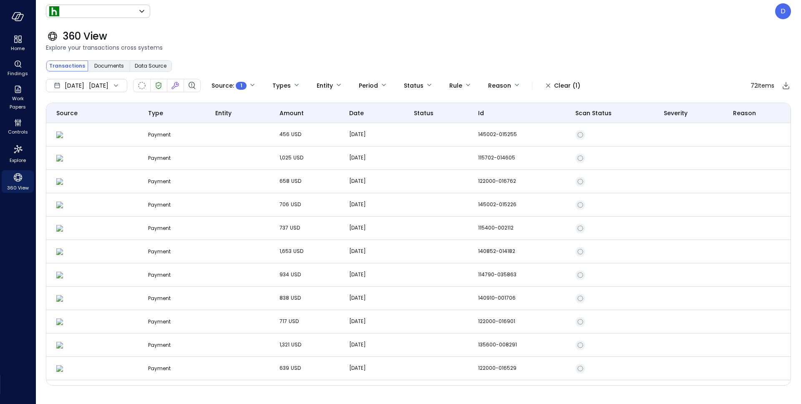
type input "*******"
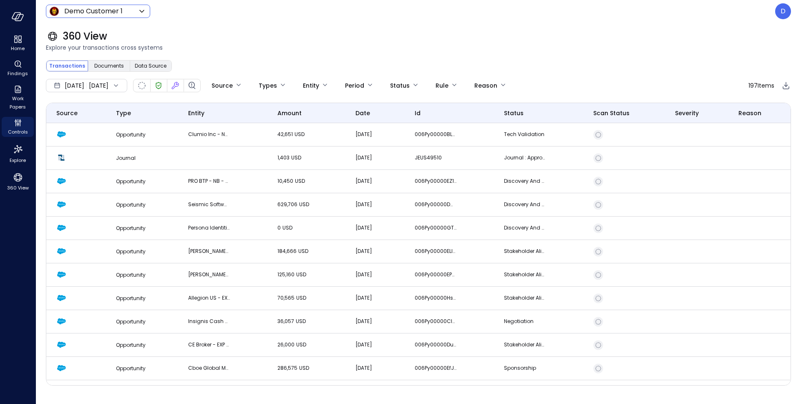
click at [108, 14] on body "Home Findings Work Papers Controls Explore 360 View Demo Customer 1 ***** ​ D 3…" at bounding box center [400, 202] width 801 height 404
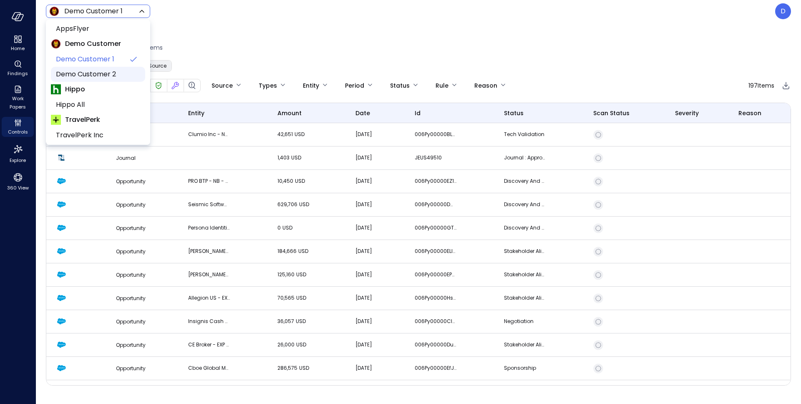
scroll to position [33, 0]
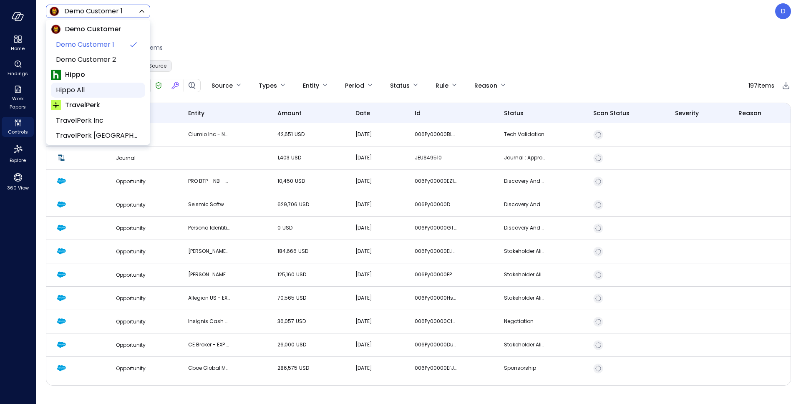
click at [86, 90] on span "Hippo All" at bounding box center [97, 90] width 83 height 10
type input "*******"
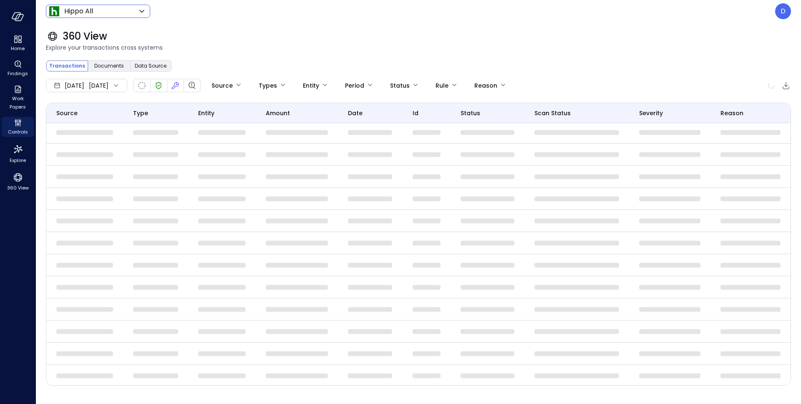
scroll to position [7, 0]
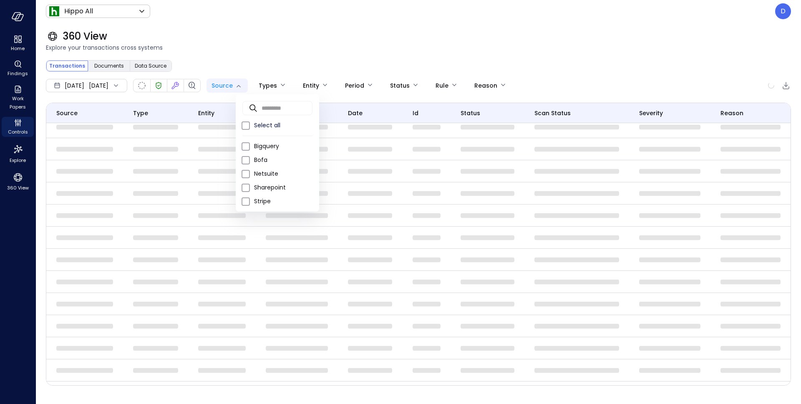
click at [256, 89] on body "Home Findings Work Papers Controls Explore 360 View Hippo All ******* ​ D 360 V…" at bounding box center [400, 202] width 801 height 404
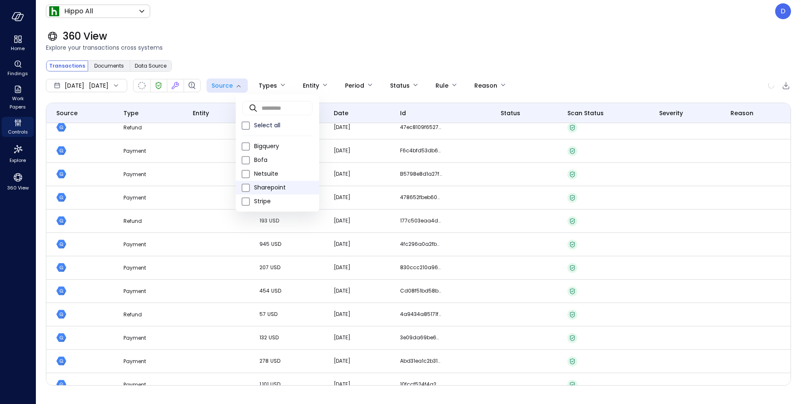
click at [267, 187] on span "Sharepoint" at bounding box center [283, 187] width 58 height 9
type input "**********"
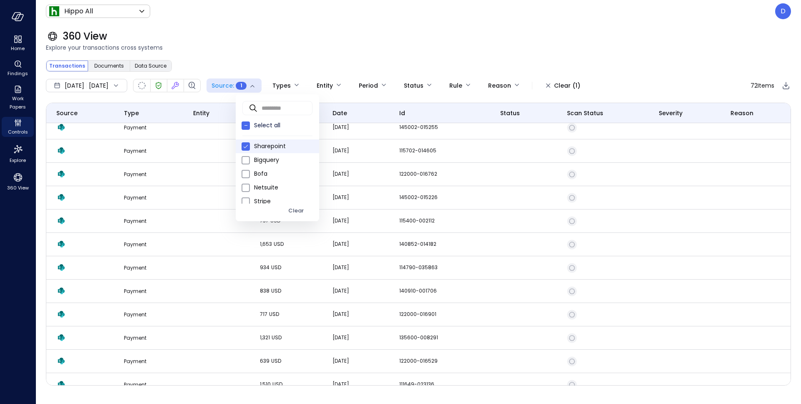
click at [222, 42] on div at bounding box center [400, 202] width 801 height 404
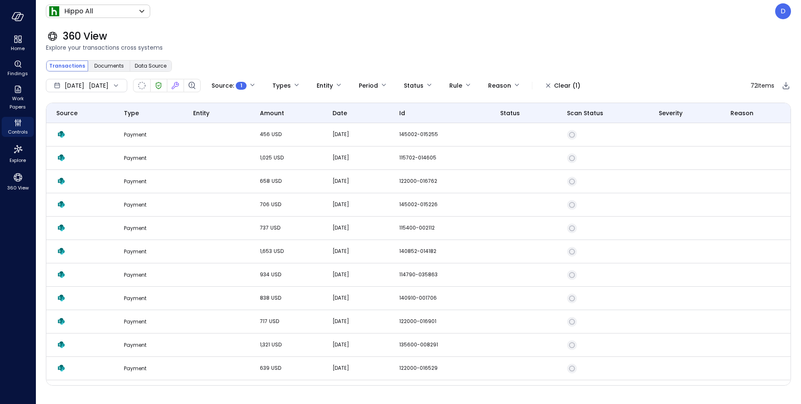
drag, startPoint x: 131, startPoint y: 138, endPoint x: 56, endPoint y: 100, distance: 84.3
click at [131, 138] on td "Payment" at bounding box center [149, 134] width 70 height 23
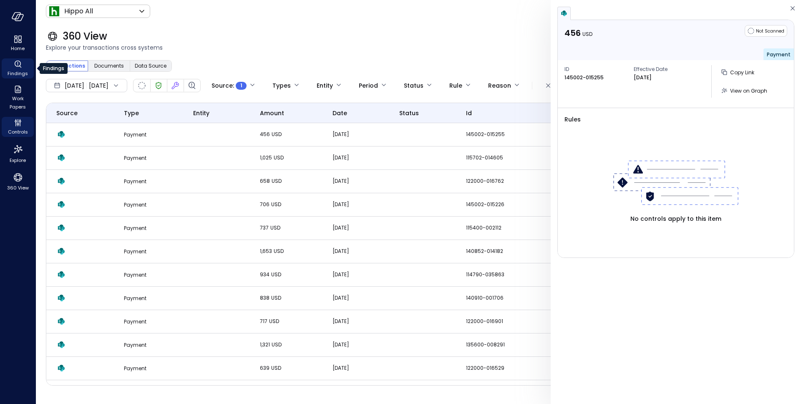
click at [17, 68] on icon "Findings" at bounding box center [18, 64] width 10 height 10
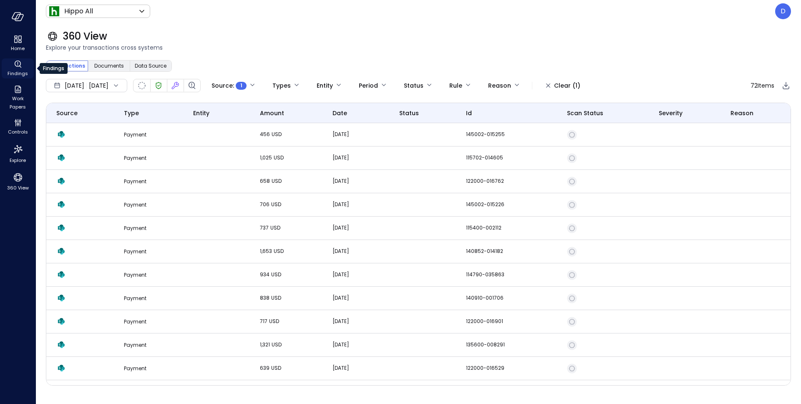
click at [18, 70] on span "Findings" at bounding box center [18, 73] width 20 height 8
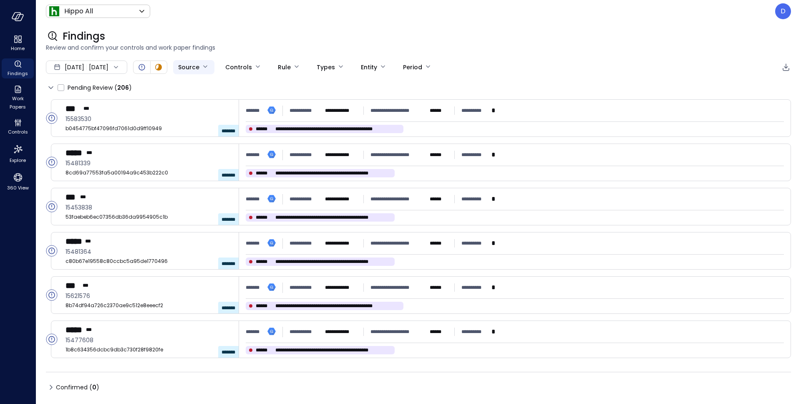
click at [217, 69] on body "**********" at bounding box center [400, 202] width 801 height 404
drag, startPoint x: 271, startPoint y: 45, endPoint x: 111, endPoint y: 74, distance: 163.5
click at [269, 45] on div at bounding box center [400, 202] width 801 height 404
click at [25, 180] on div "360 View" at bounding box center [18, 181] width 32 height 23
click at [22, 181] on icon "360 View" at bounding box center [18, 177] width 13 height 13
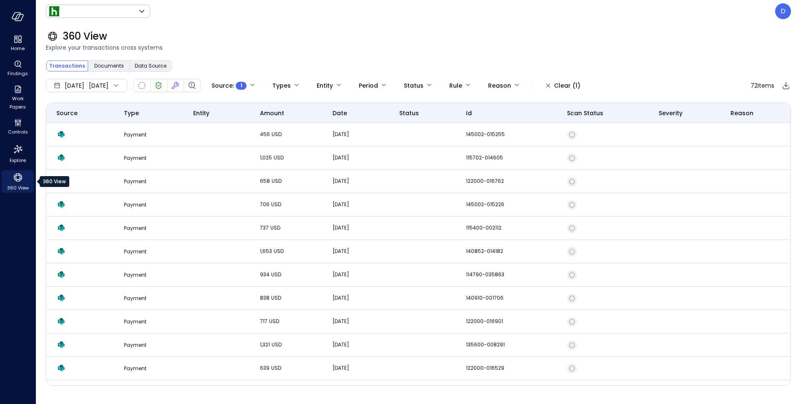
type input "*******"
click at [143, 134] on td "Payment" at bounding box center [149, 134] width 70 height 23
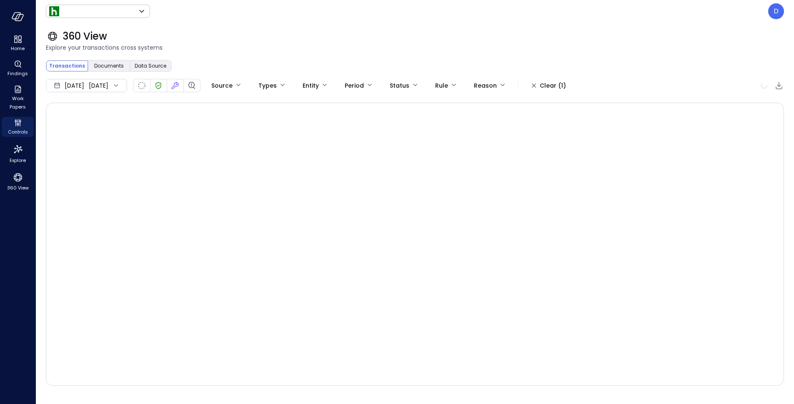
type input "*******"
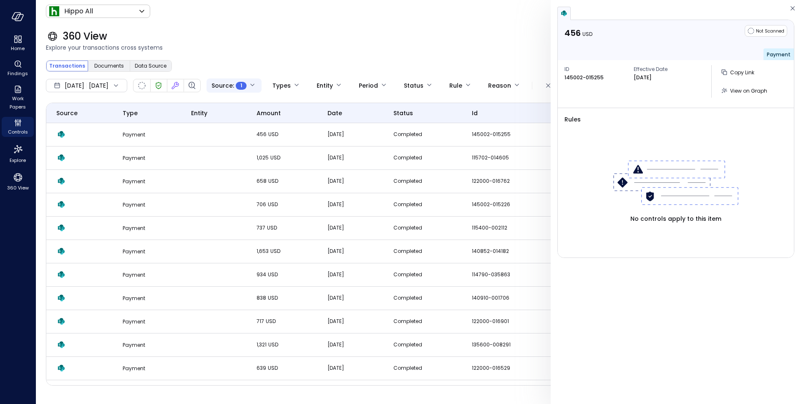
click at [276, 86] on body "**********" at bounding box center [400, 202] width 801 height 404
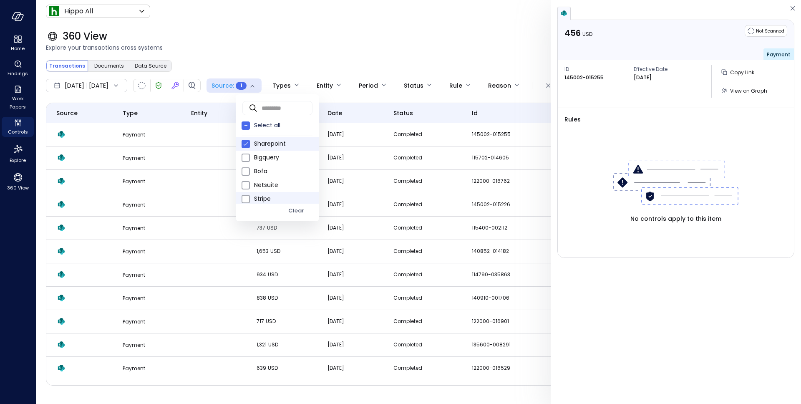
scroll to position [5, 0]
drag, startPoint x: 268, startPoint y: 196, endPoint x: 256, endPoint y: 157, distance: 40.2
click at [268, 196] on span "Stripe" at bounding box center [283, 196] width 58 height 9
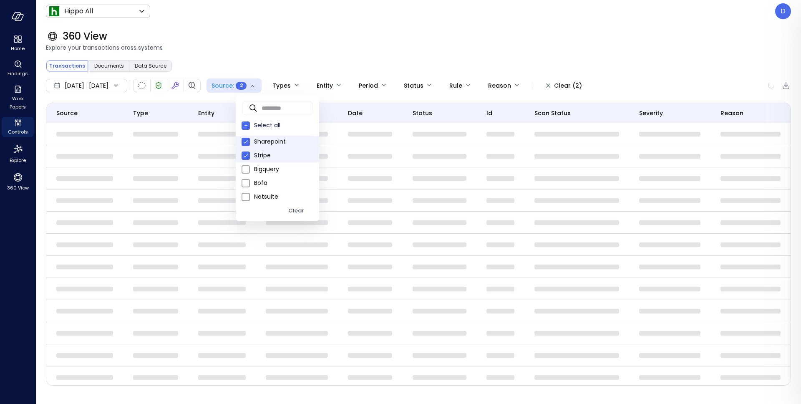
type input "******"
click at [327, 63] on div at bounding box center [400, 202] width 801 height 404
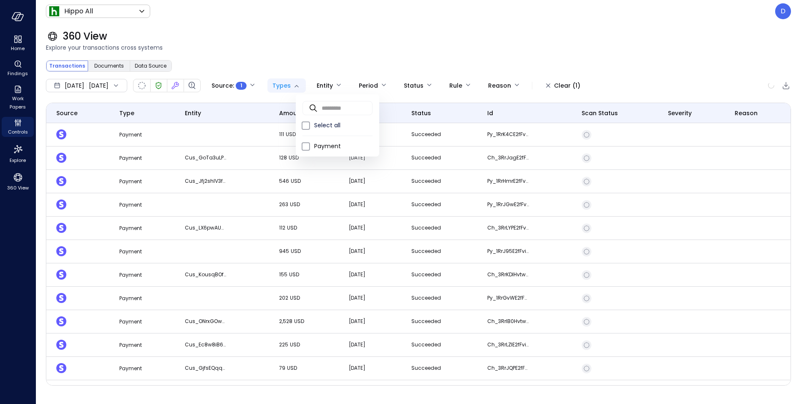
click at [319, 88] on body "Home Findings Work Papers Controls Explore 360 View Hippo All ******* ​ D 360 V…" at bounding box center [400, 202] width 801 height 404
click at [338, 173] on span "Transfer" at bounding box center [343, 173] width 58 height 9
type input "**"
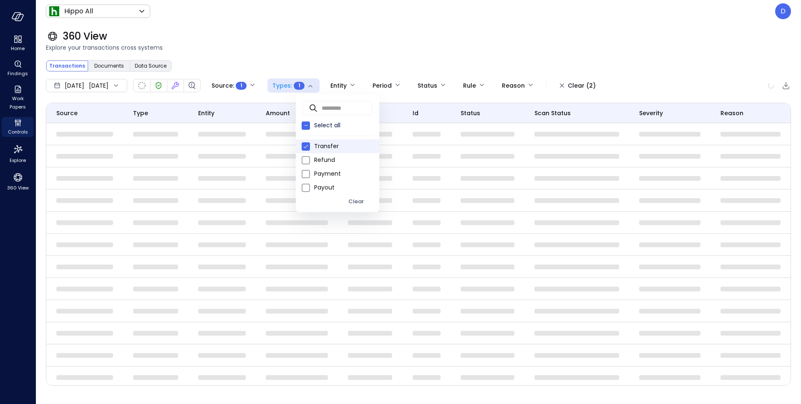
click at [267, 54] on div at bounding box center [400, 202] width 801 height 404
